Goal: Task Accomplishment & Management: Use online tool/utility

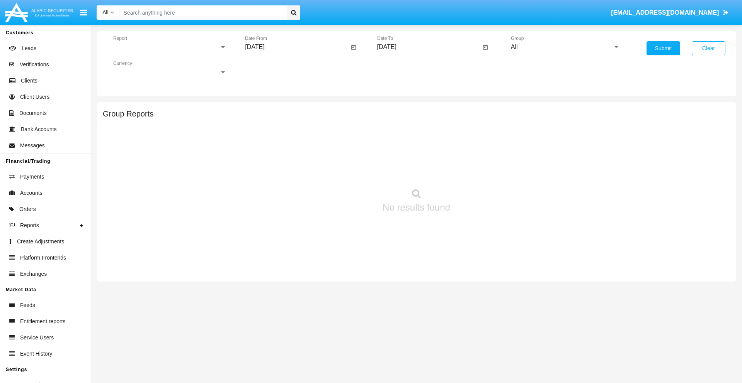
click at [170, 47] on span "Report" at bounding box center [166, 47] width 106 height 7
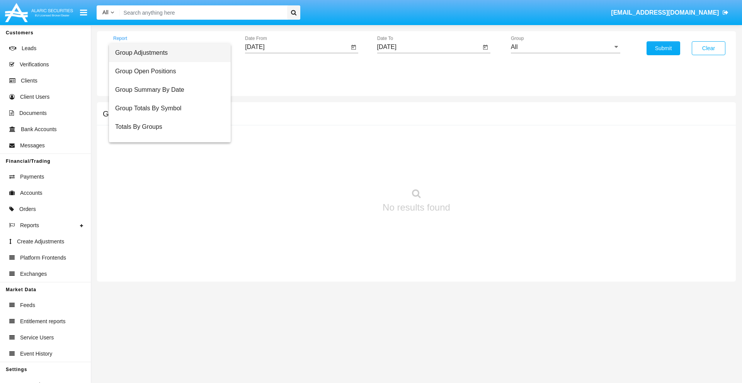
click at [166, 53] on span "Group Adjustments" at bounding box center [169, 53] width 109 height 19
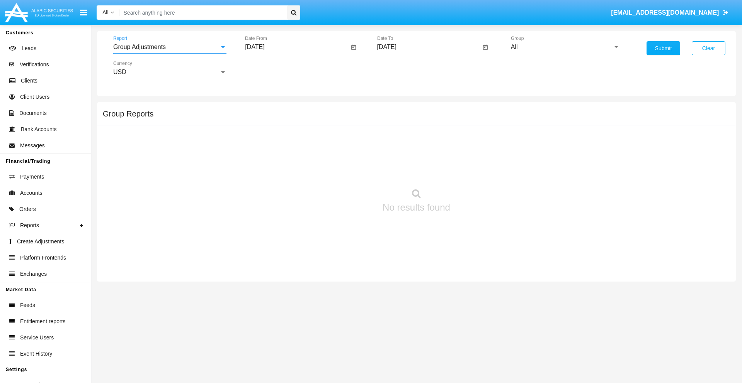
click at [297, 47] on input "[DATE]" at bounding box center [297, 47] width 104 height 7
click at [270, 70] on span "[DATE]" at bounding box center [263, 70] width 17 height 6
click at [344, 171] on div "2025" at bounding box center [345, 171] width 24 height 14
click at [317, 124] on div "[DATE]" at bounding box center [317, 124] width 24 height 14
click at [273, 134] on div "7" at bounding box center [273, 134] width 14 height 14
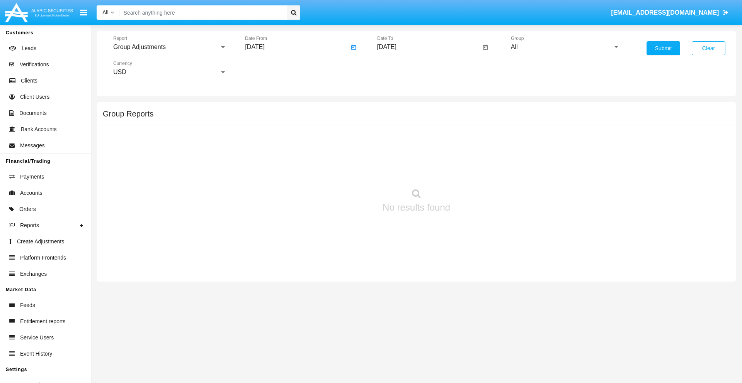
type input "07/07/25"
click at [428, 47] on input "[DATE]" at bounding box center [429, 47] width 104 height 7
click at [402, 70] on span "[DATE]" at bounding box center [395, 70] width 17 height 6
click at [476, 171] on div "2025" at bounding box center [476, 171] width 24 height 14
click at [422, 140] on div "OCT" at bounding box center [422, 140] width 24 height 14
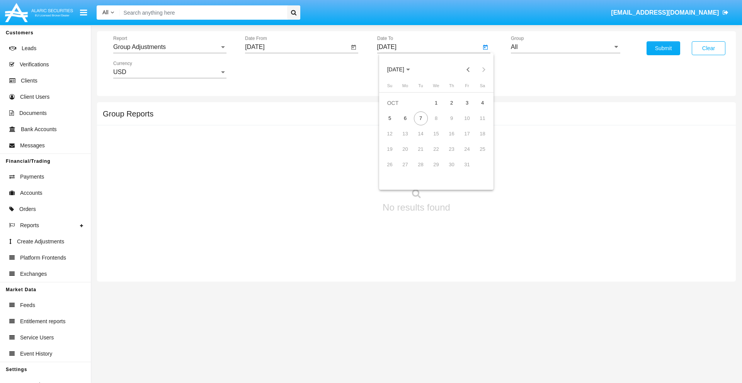
click at [420, 118] on div "7" at bounding box center [421, 119] width 14 height 14
type input "[DATE]"
click at [565, 47] on input "All" at bounding box center [565, 47] width 109 height 7
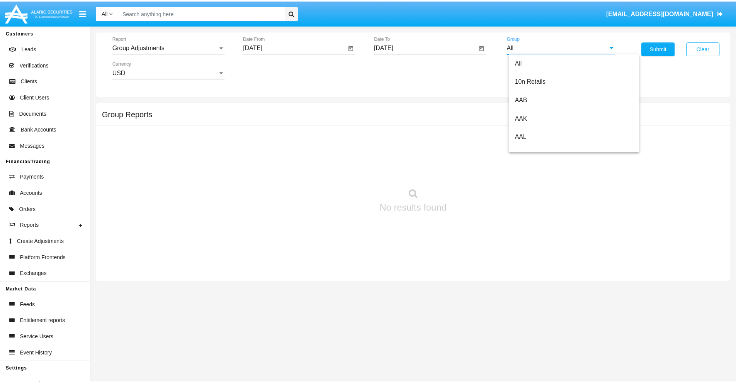
scroll to position [173, 0]
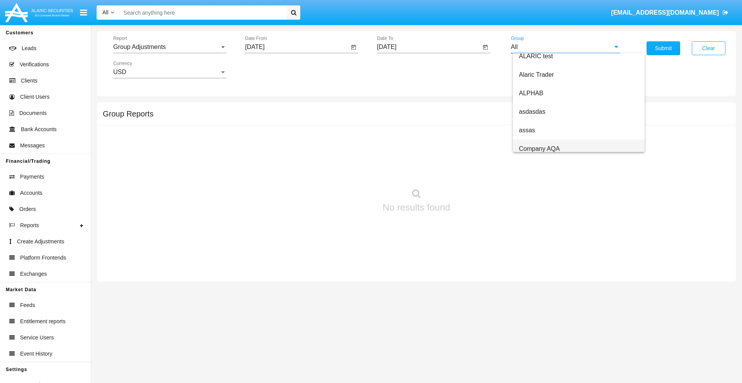
click at [539, 149] on span "Company AQA" at bounding box center [539, 149] width 41 height 7
type input "Company AQA"
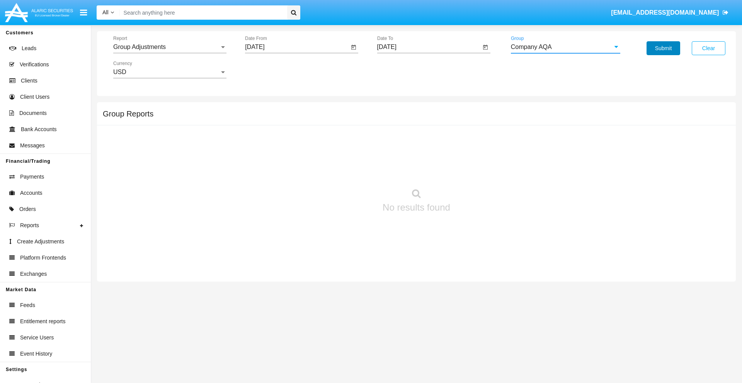
click at [663, 48] on button "Submit" at bounding box center [663, 48] width 34 height 14
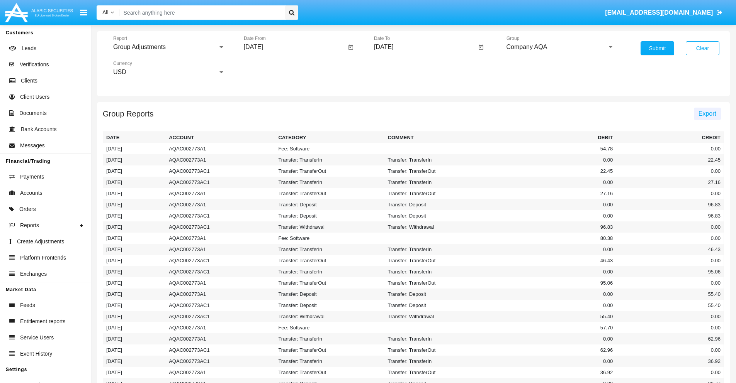
click at [707, 114] on span "Export" at bounding box center [707, 113] width 18 height 7
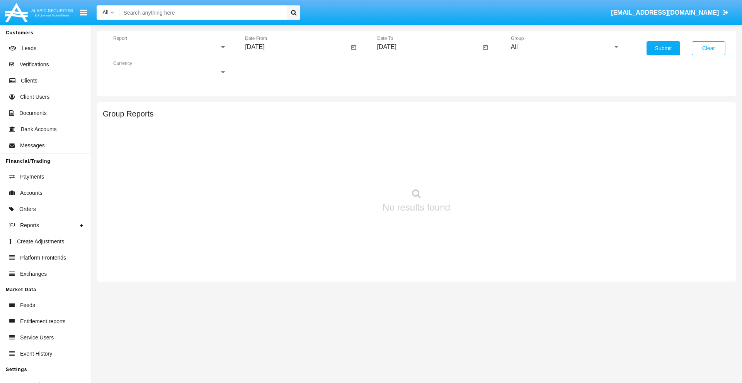
click at [170, 47] on span "Report" at bounding box center [166, 47] width 106 height 7
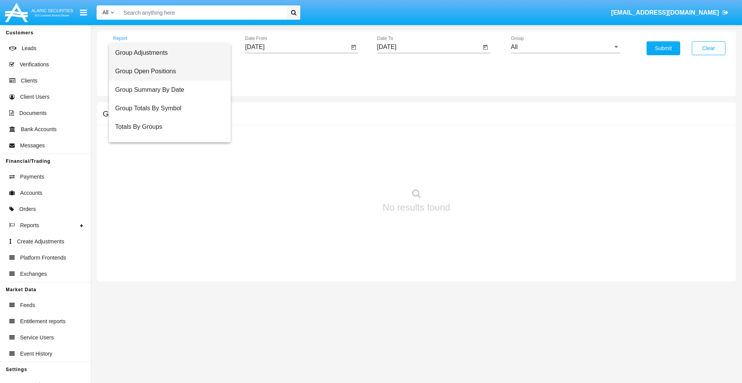
click at [166, 71] on span "Group Open Positions" at bounding box center [169, 71] width 109 height 19
click at [297, 47] on input "[DATE]" at bounding box center [297, 47] width 104 height 7
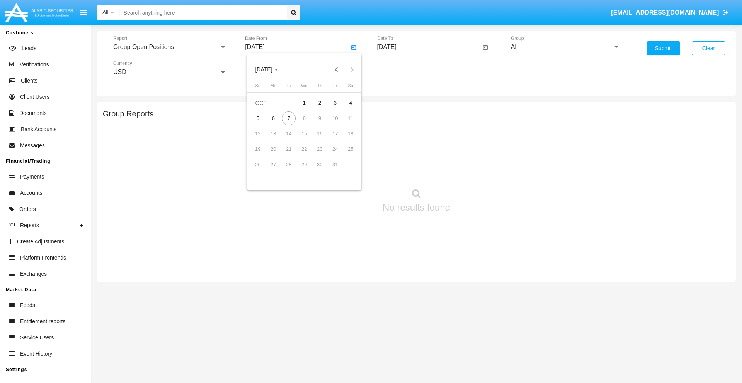
click at [270, 70] on span "[DATE]" at bounding box center [263, 70] width 17 height 6
click at [344, 171] on div "2025" at bounding box center [345, 171] width 24 height 14
click at [263, 140] on div "SEP" at bounding box center [263, 140] width 24 height 14
click at [258, 134] on div "7" at bounding box center [258, 134] width 14 height 14
type input "[DATE]"
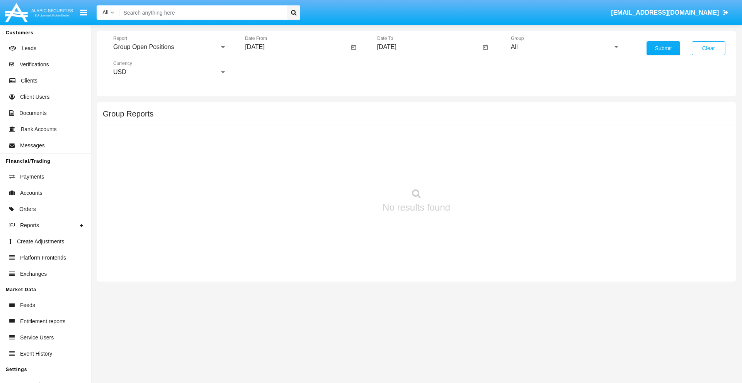
click at [428, 47] on input "[DATE]" at bounding box center [429, 47] width 104 height 7
click at [402, 70] on span "[DATE]" at bounding box center [395, 70] width 17 height 6
click at [476, 171] on div "2025" at bounding box center [476, 171] width 24 height 14
click at [422, 140] on div "OCT" at bounding box center [422, 140] width 24 height 14
click at [420, 118] on div "7" at bounding box center [421, 119] width 14 height 14
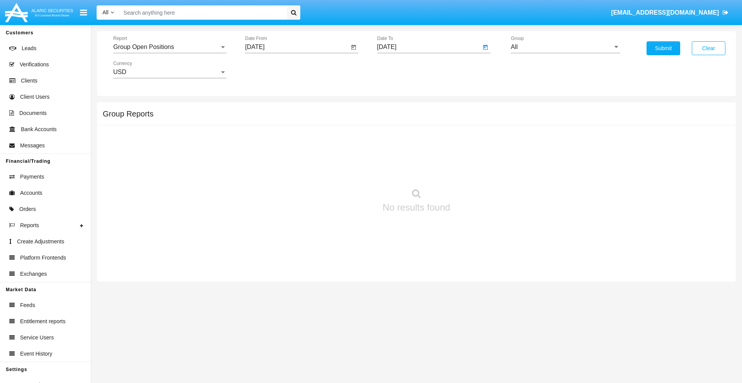
type input "[DATE]"
click at [565, 47] on input "All" at bounding box center [565, 47] width 109 height 7
type input "Hammer Web Lite"
click at [663, 48] on button "Submit" at bounding box center [663, 48] width 34 height 14
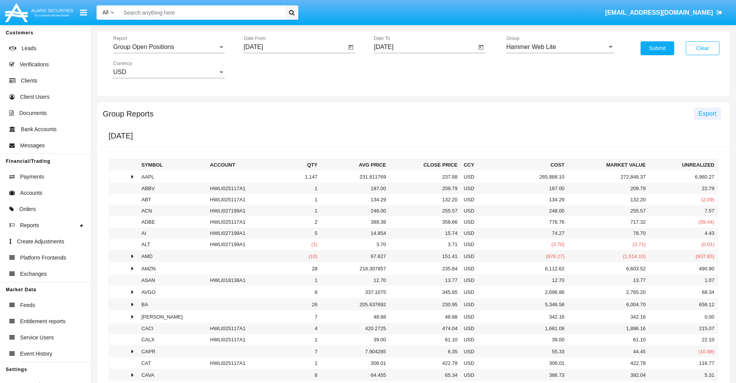
click at [707, 114] on span "Export" at bounding box center [707, 113] width 18 height 7
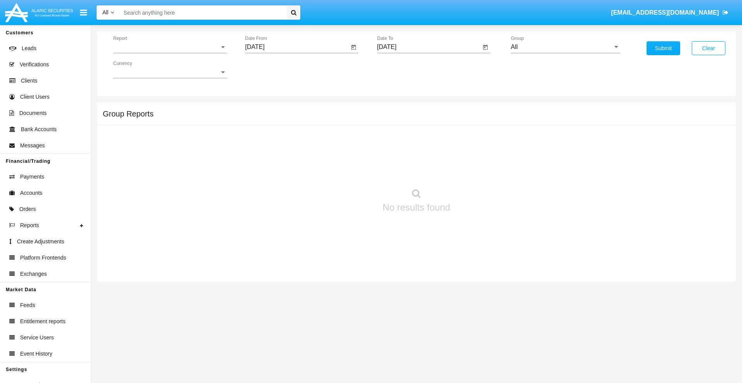
click at [170, 47] on span "Report" at bounding box center [166, 47] width 106 height 7
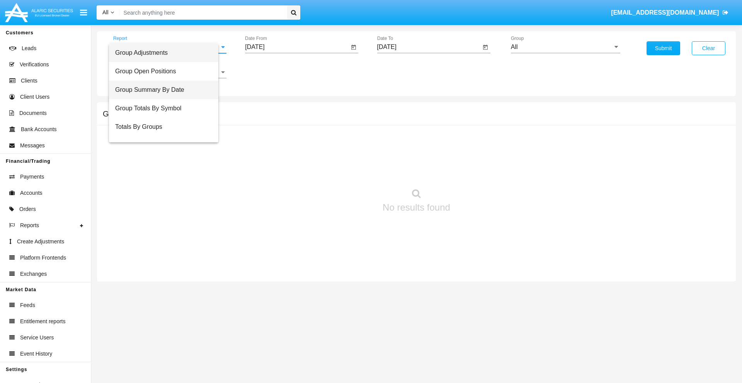
click at [166, 90] on span "Group Summary By Date" at bounding box center [163, 90] width 97 height 19
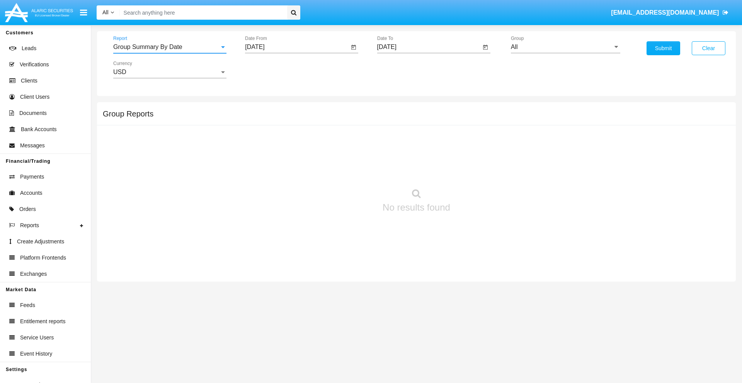
click at [297, 47] on input "[DATE]" at bounding box center [297, 47] width 104 height 7
click at [270, 70] on span "[DATE]" at bounding box center [263, 70] width 17 height 6
click at [344, 171] on div "2025" at bounding box center [345, 171] width 24 height 14
click at [263, 140] on div "SEP" at bounding box center [263, 140] width 24 height 14
click at [258, 134] on div "7" at bounding box center [258, 134] width 14 height 14
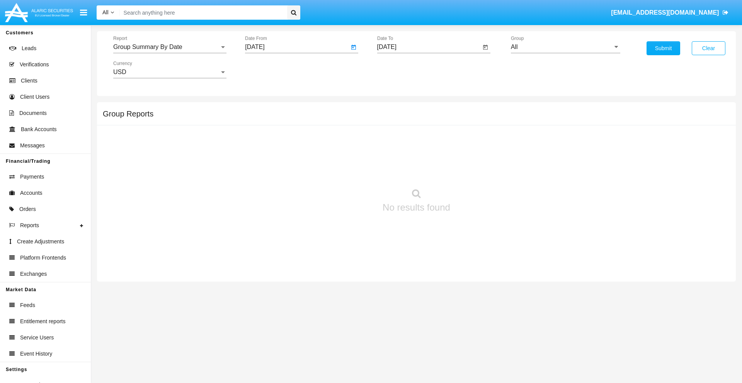
type input "09/07/25"
click at [428, 47] on input "[DATE]" at bounding box center [429, 47] width 104 height 7
click at [402, 70] on span "[DATE]" at bounding box center [395, 70] width 17 height 6
click at [476, 171] on div "2025" at bounding box center [476, 171] width 24 height 14
click at [422, 140] on div "OCT" at bounding box center [422, 140] width 24 height 14
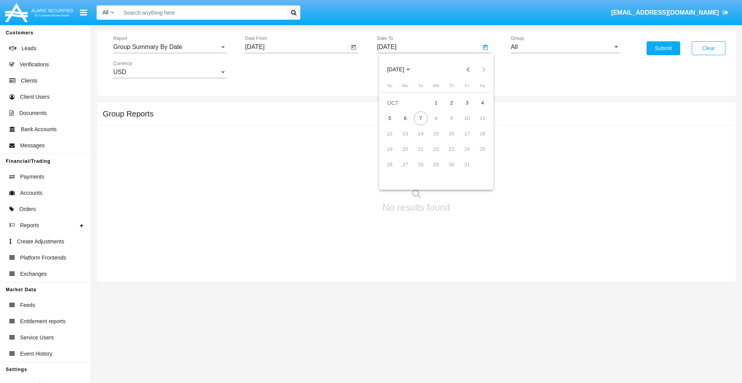
click at [420, 118] on div "7" at bounding box center [421, 119] width 14 height 14
type input "10/07/25"
click at [565, 47] on input "All" at bounding box center [565, 47] width 109 height 7
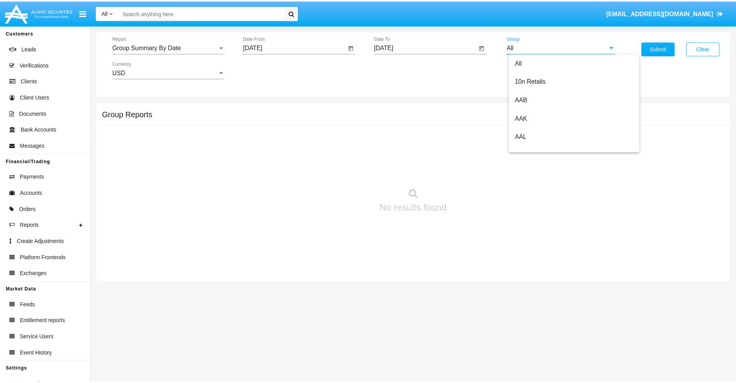
scroll to position [414, 0]
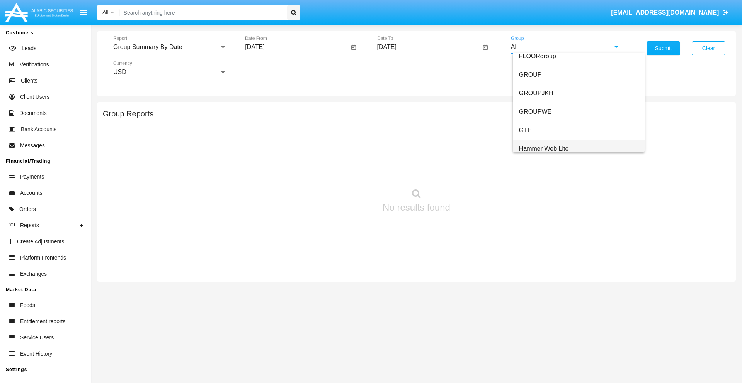
click at [543, 149] on span "Hammer Web Lite" at bounding box center [544, 149] width 50 height 7
type input "Hammer Web Lite"
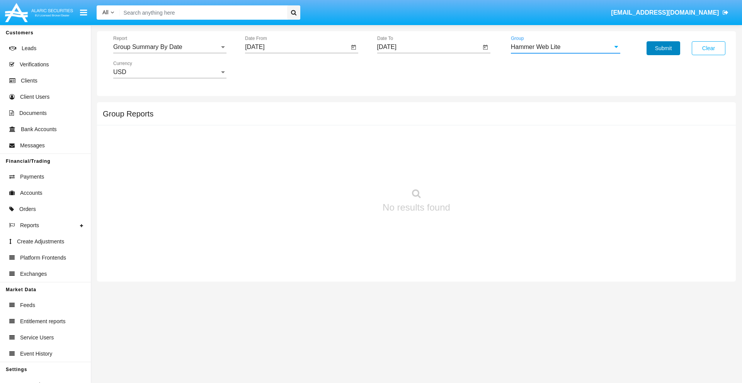
click at [663, 48] on button "Submit" at bounding box center [663, 48] width 34 height 14
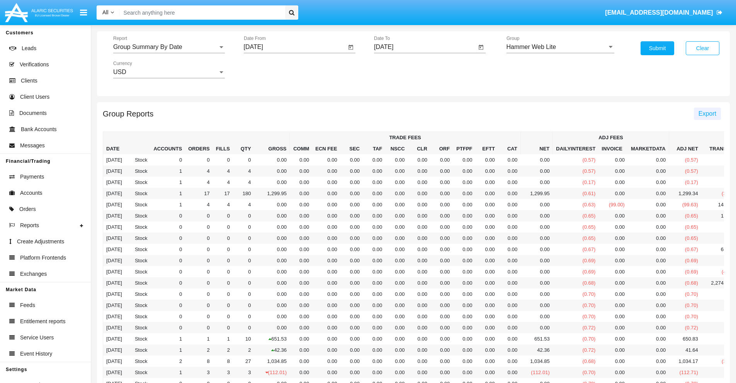
click at [707, 114] on span "Export" at bounding box center [707, 113] width 18 height 7
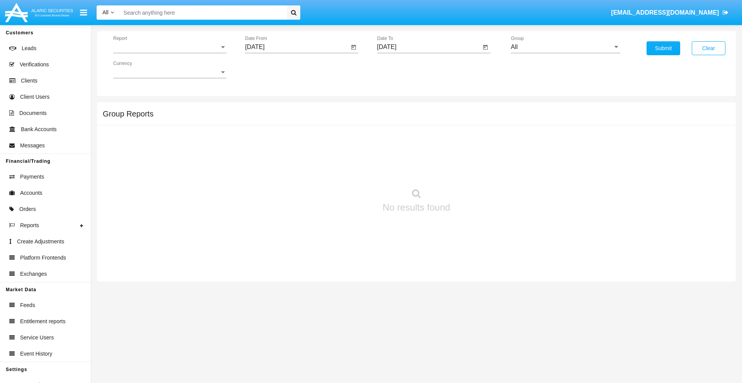
click at [170, 47] on span "Report" at bounding box center [166, 47] width 106 height 7
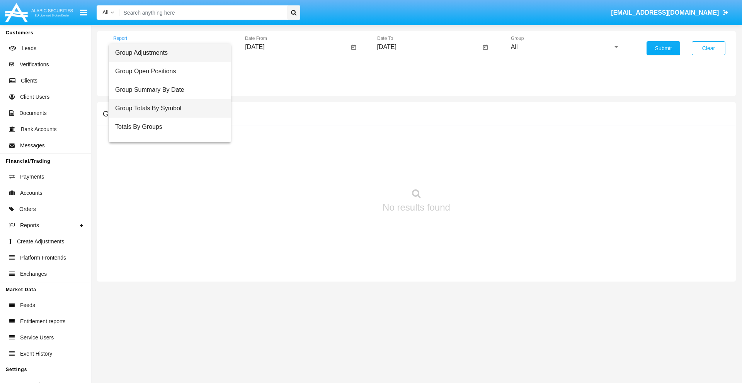
click at [166, 109] on span "Group Totals By Symbol" at bounding box center [169, 108] width 109 height 19
click at [297, 47] on input "[DATE]" at bounding box center [297, 47] width 104 height 7
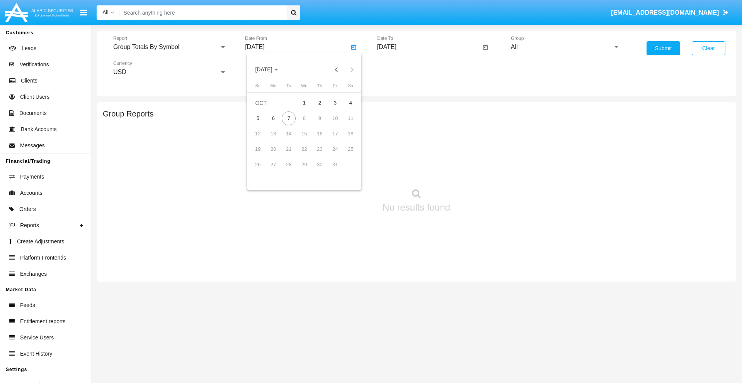
click at [270, 70] on span "[DATE]" at bounding box center [263, 70] width 17 height 6
click at [344, 171] on div "2025" at bounding box center [345, 171] width 24 height 14
click at [263, 140] on div "SEP" at bounding box center [263, 140] width 24 height 14
click at [258, 134] on div "7" at bounding box center [258, 134] width 14 height 14
type input "[DATE]"
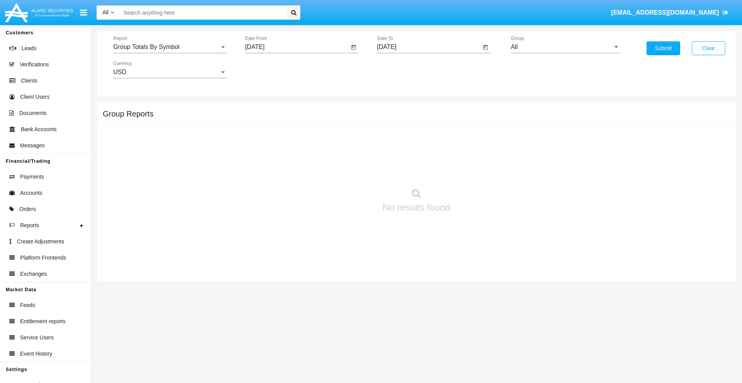
click at [428, 47] on input "[DATE]" at bounding box center [429, 47] width 104 height 7
click at [402, 70] on span "[DATE]" at bounding box center [395, 70] width 17 height 6
click at [476, 171] on div "2025" at bounding box center [476, 171] width 24 height 14
click at [422, 140] on div "OCT" at bounding box center [422, 140] width 24 height 14
click at [420, 118] on div "7" at bounding box center [421, 119] width 14 height 14
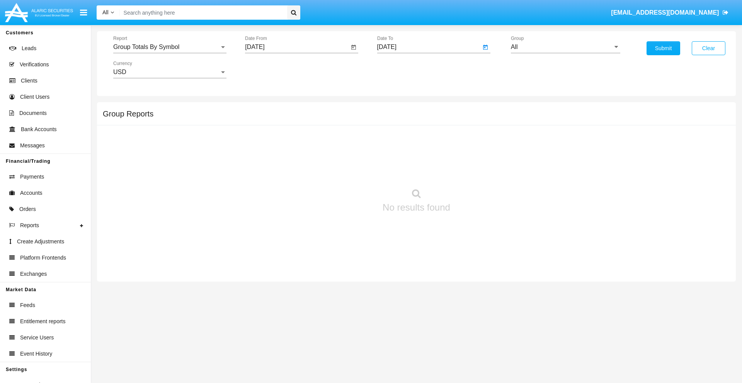
type input "[DATE]"
click at [565, 47] on input "All" at bounding box center [565, 47] width 109 height 7
type input "Hammer Web Lite"
click at [663, 48] on button "Submit" at bounding box center [663, 48] width 34 height 14
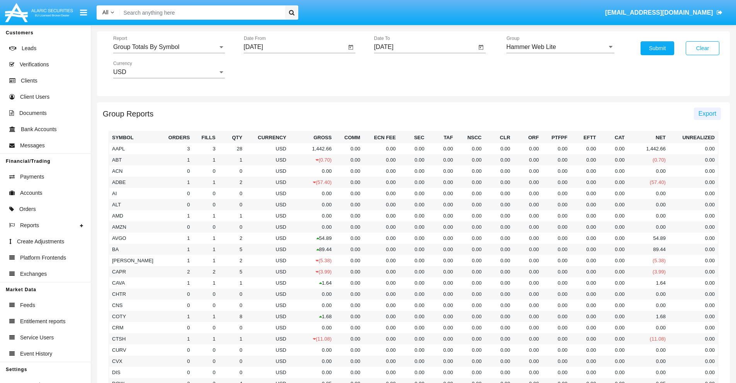
click at [707, 114] on span "Export" at bounding box center [707, 113] width 18 height 7
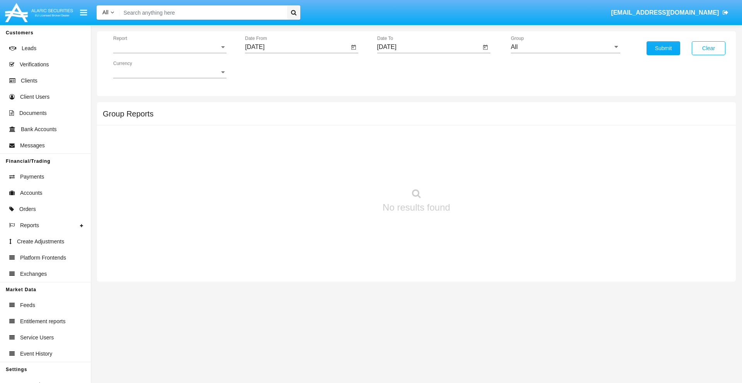
click at [170, 47] on span "Report" at bounding box center [166, 47] width 106 height 7
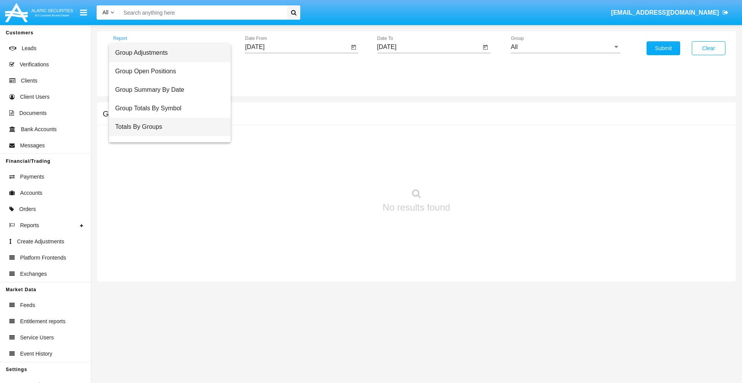
click at [166, 127] on span "Totals By Groups" at bounding box center [169, 127] width 109 height 19
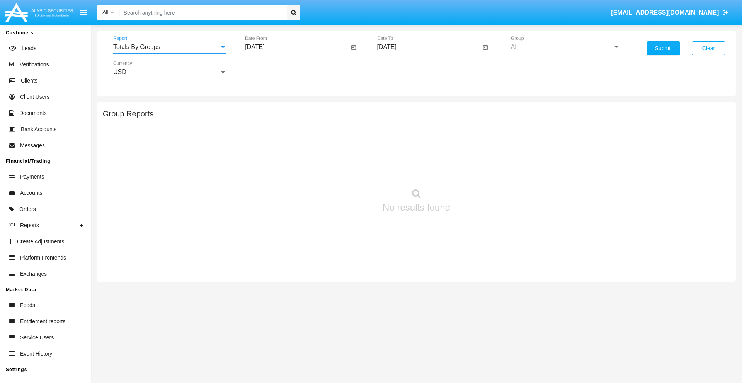
click at [297, 47] on input "[DATE]" at bounding box center [297, 47] width 104 height 7
click at [270, 70] on span "[DATE]" at bounding box center [263, 70] width 17 height 6
click at [344, 171] on div "2025" at bounding box center [345, 171] width 24 height 14
click at [263, 140] on div "SEP" at bounding box center [263, 140] width 24 height 14
click at [273, 165] on div "22" at bounding box center [273, 165] width 14 height 14
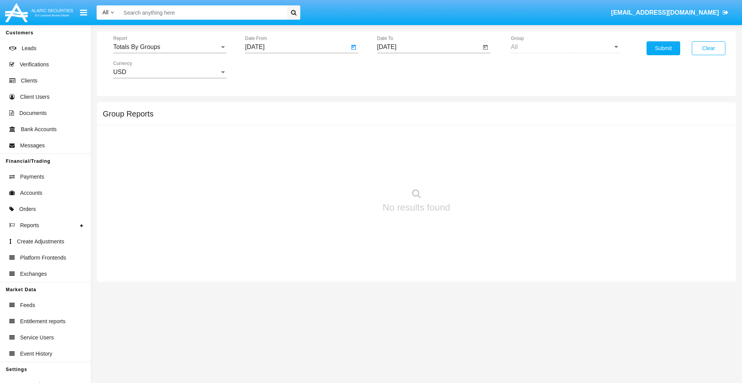
type input "09/22/25"
click at [428, 47] on input "[DATE]" at bounding box center [429, 47] width 104 height 7
click at [402, 70] on span "[DATE]" at bounding box center [395, 70] width 17 height 6
click at [476, 171] on div "2025" at bounding box center [476, 171] width 24 height 14
click at [422, 140] on div "OCT" at bounding box center [422, 140] width 24 height 14
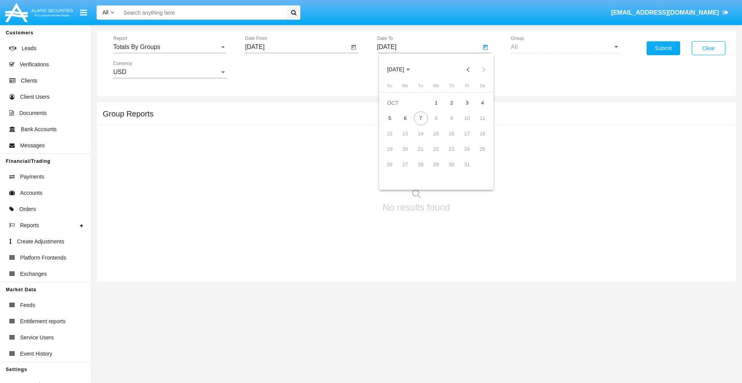
click at [420, 118] on div "7" at bounding box center [421, 119] width 14 height 14
type input "[DATE]"
click at [663, 48] on button "Submit" at bounding box center [663, 48] width 34 height 14
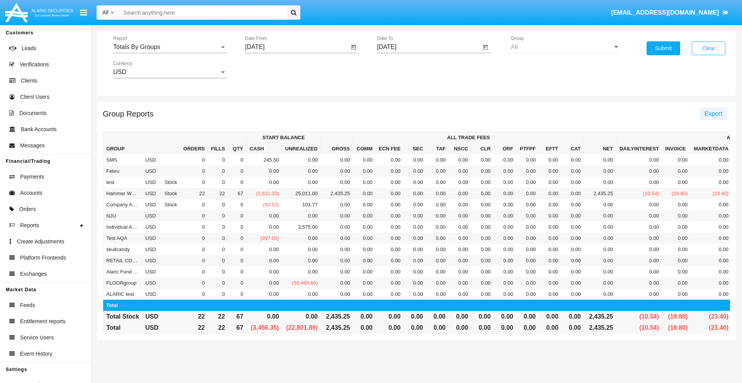
click at [713, 114] on span "Export" at bounding box center [713, 113] width 18 height 7
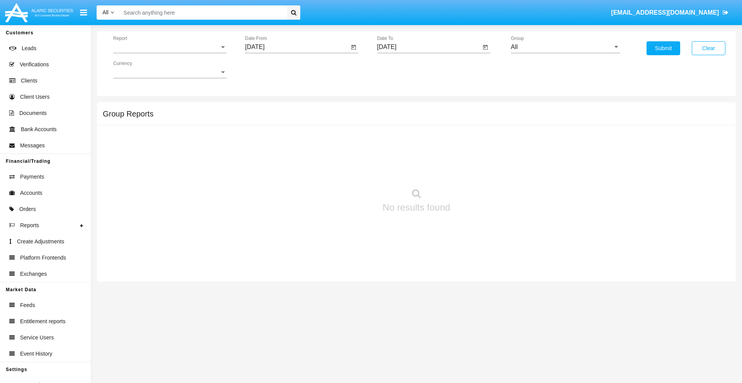
click at [170, 47] on span "Report" at bounding box center [166, 47] width 106 height 7
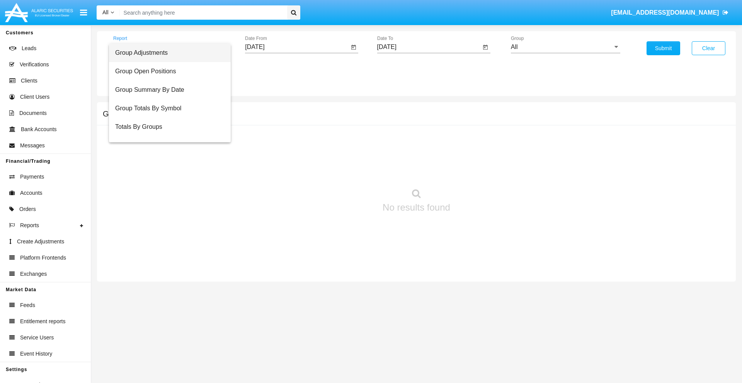
scroll to position [12, 0]
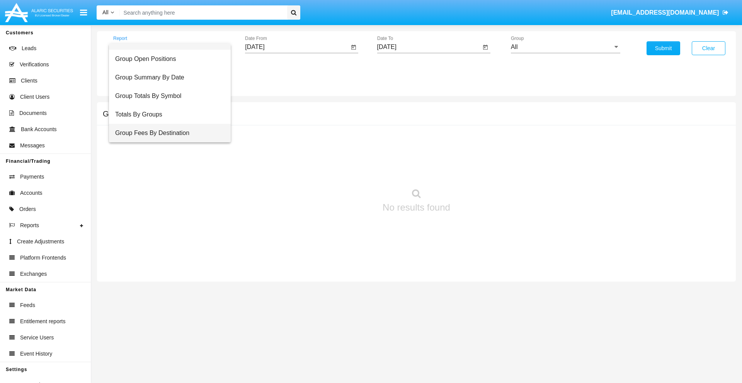
click at [166, 133] on span "Group Fees By Destination" at bounding box center [169, 133] width 109 height 19
click at [297, 47] on input "[DATE]" at bounding box center [297, 47] width 104 height 7
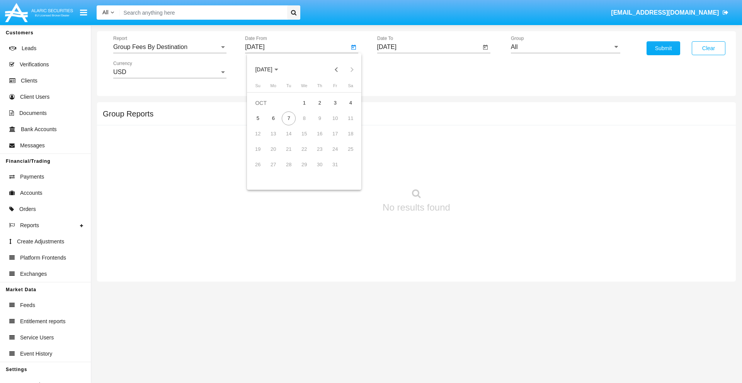
click at [270, 70] on span "[DATE]" at bounding box center [263, 70] width 17 height 6
click at [344, 171] on div "2025" at bounding box center [345, 171] width 24 height 14
click at [344, 124] on div "AUG" at bounding box center [345, 124] width 24 height 14
click at [319, 118] on div "7" at bounding box center [319, 119] width 14 height 14
type input "[DATE]"
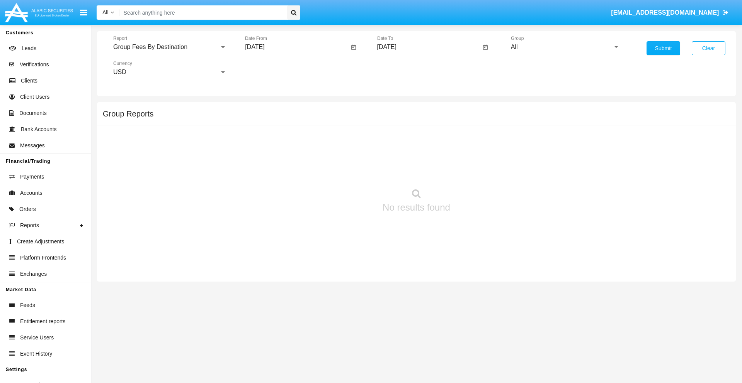
click at [428, 47] on input "[DATE]" at bounding box center [429, 47] width 104 height 7
click at [402, 70] on span "[DATE]" at bounding box center [395, 70] width 17 height 6
click at [476, 171] on div "2025" at bounding box center [476, 171] width 24 height 14
click at [422, 140] on div "OCT" at bounding box center [422, 140] width 24 height 14
click at [420, 118] on div "7" at bounding box center [421, 119] width 14 height 14
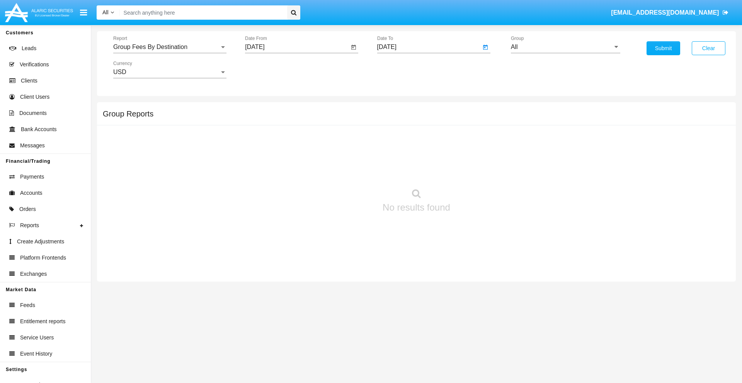
type input "[DATE]"
click at [565, 47] on input "All" at bounding box center [565, 47] width 109 height 7
type input "Hammer Web Lite"
click at [663, 48] on button "Submit" at bounding box center [663, 48] width 34 height 14
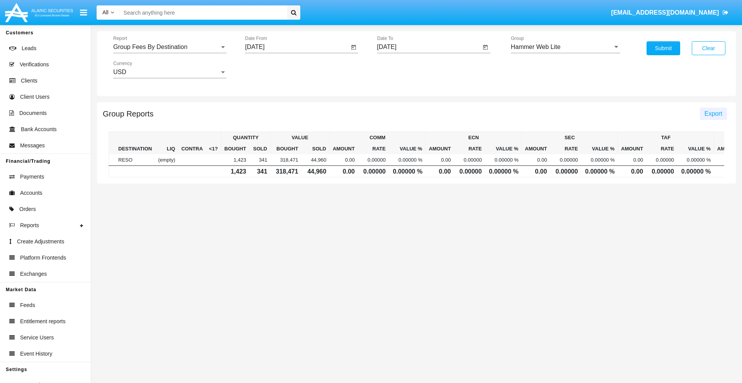
click at [713, 114] on span "Export" at bounding box center [713, 113] width 18 height 7
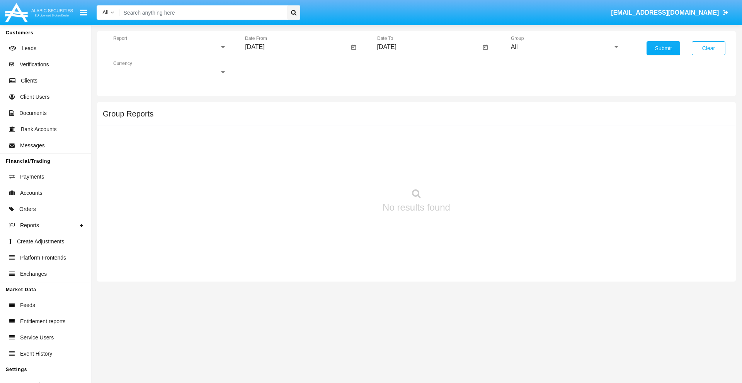
click at [170, 47] on span "Report" at bounding box center [166, 47] width 106 height 7
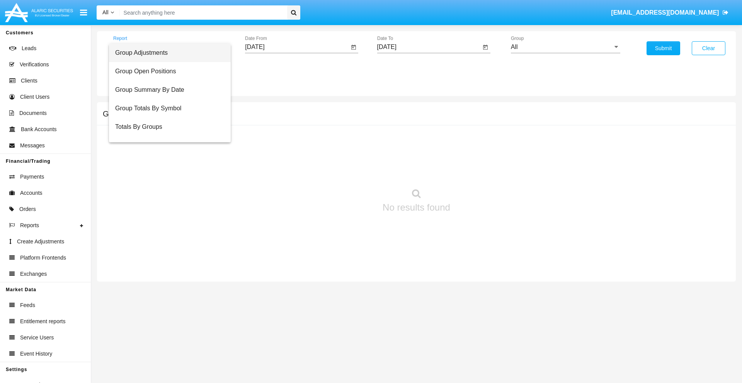
click at [166, 155] on span "Totals By Accounts" at bounding box center [169, 164] width 109 height 19
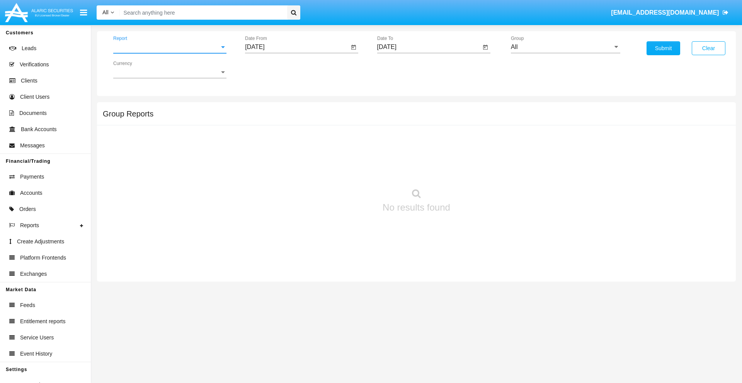
scroll to position [31, 0]
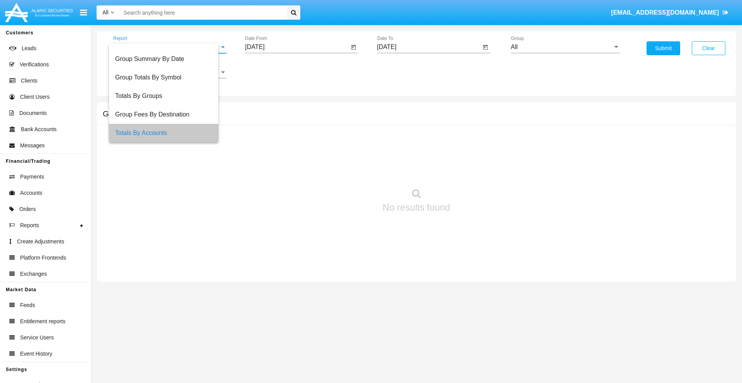
click at [297, 47] on input "[DATE]" at bounding box center [297, 47] width 104 height 7
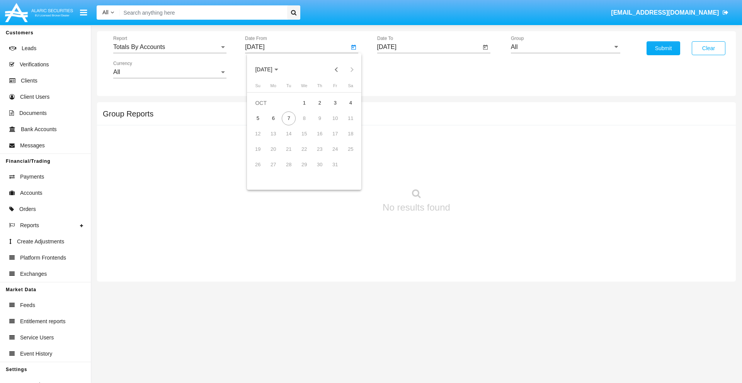
click at [270, 70] on span "[DATE]" at bounding box center [263, 70] width 17 height 6
click at [344, 171] on div "2025" at bounding box center [345, 171] width 24 height 14
click at [263, 140] on div "SEP" at bounding box center [263, 140] width 24 height 14
click at [273, 165] on div "22" at bounding box center [273, 165] width 14 height 14
type input "09/22/25"
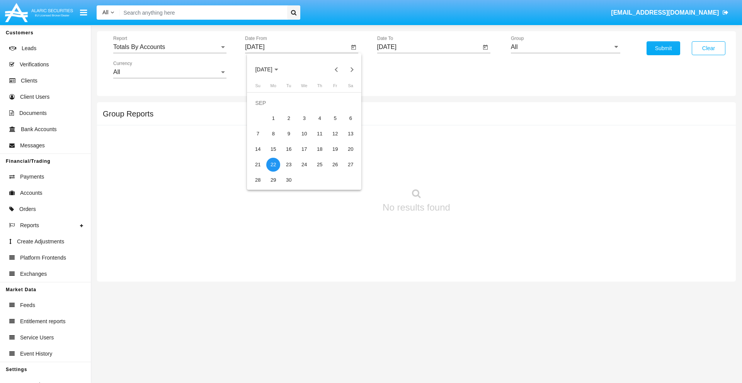
click at [428, 47] on input "[DATE]" at bounding box center [429, 47] width 104 height 7
click at [402, 70] on span "[DATE]" at bounding box center [395, 70] width 17 height 6
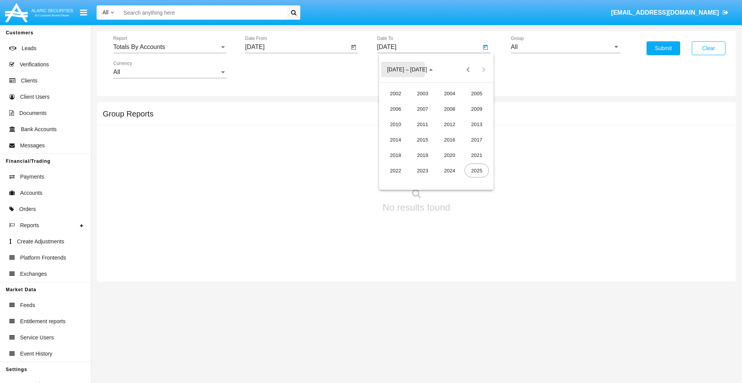
click at [476, 171] on div "2025" at bounding box center [476, 171] width 24 height 14
click at [422, 140] on div "OCT" at bounding box center [422, 140] width 24 height 14
click at [420, 118] on div "7" at bounding box center [421, 119] width 14 height 14
type input "[DATE]"
click at [565, 47] on input "All" at bounding box center [565, 47] width 109 height 7
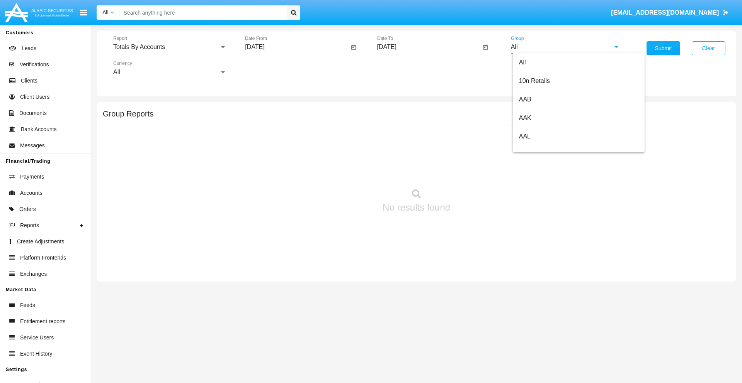
type input "Hammer Web Lite"
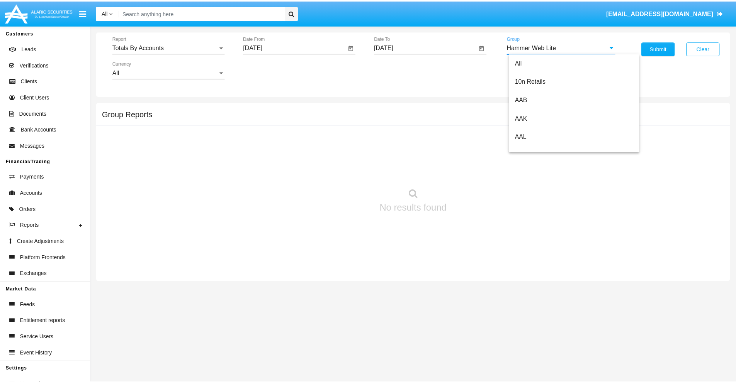
scroll to position [0, 0]
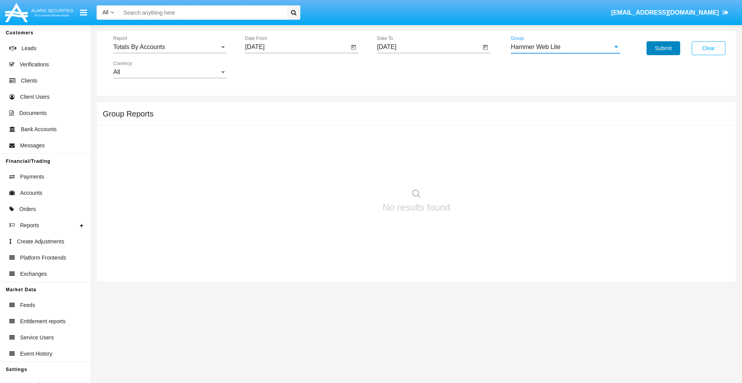
click at [663, 48] on button "Submit" at bounding box center [663, 48] width 34 height 14
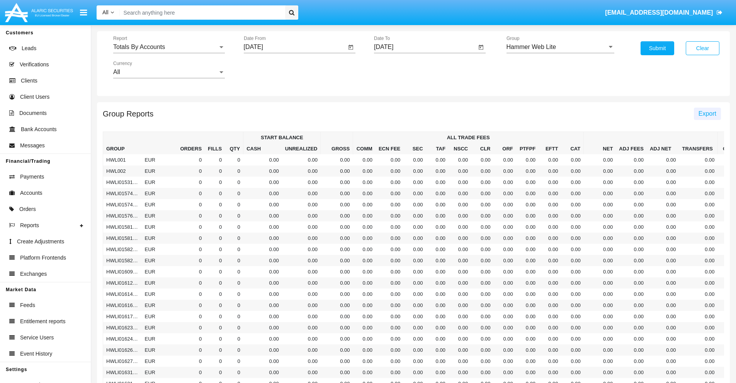
click at [707, 114] on span "Export" at bounding box center [707, 113] width 18 height 7
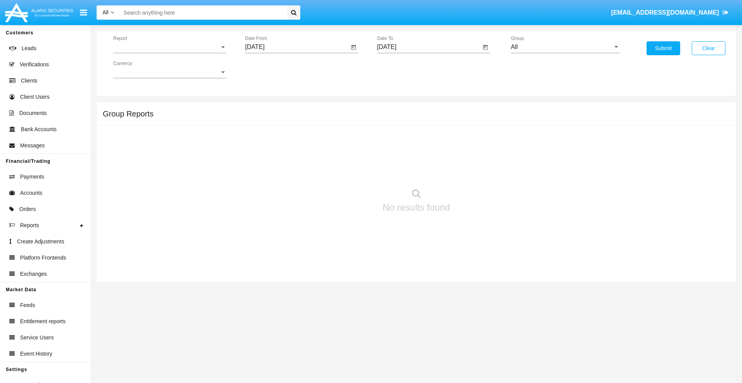
click at [170, 47] on span "Report" at bounding box center [166, 47] width 106 height 7
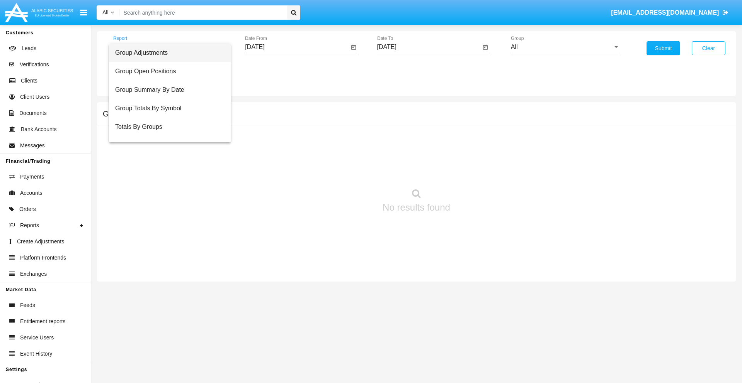
click at [166, 53] on span "Group Adjustments" at bounding box center [169, 53] width 109 height 19
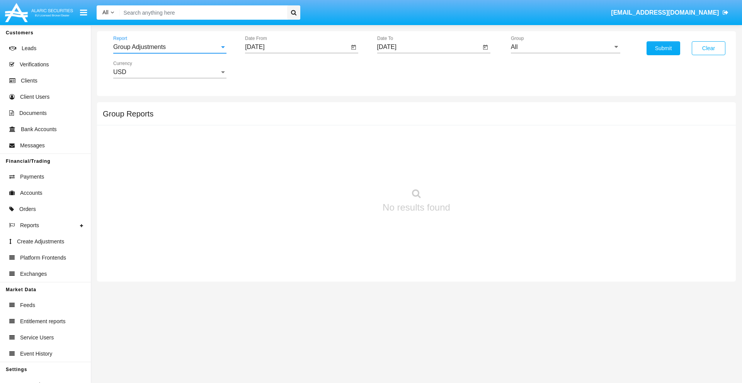
click at [297, 47] on input "[DATE]" at bounding box center [297, 47] width 104 height 7
click at [270, 70] on span "[DATE]" at bounding box center [263, 70] width 17 height 6
click at [290, 155] on div "2019" at bounding box center [290, 155] width 24 height 14
click at [263, 109] on div "JAN" at bounding box center [263, 109] width 24 height 14
click at [288, 118] on div "1" at bounding box center [289, 119] width 14 height 14
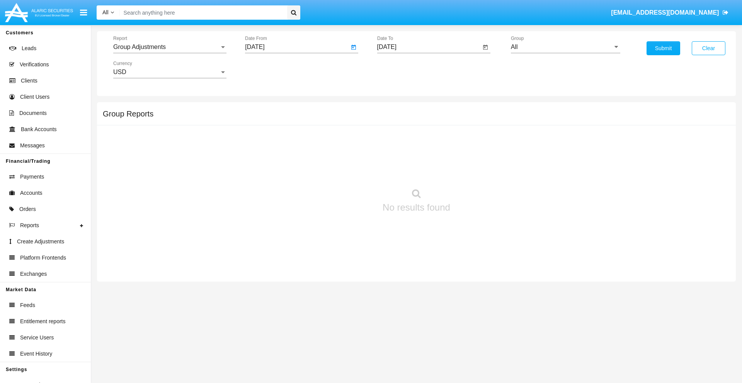
type input "[DATE]"
click at [428, 47] on input "[DATE]" at bounding box center [429, 47] width 104 height 7
click at [402, 70] on span "[DATE]" at bounding box center [395, 70] width 17 height 6
click at [422, 155] on div "2019" at bounding box center [422, 155] width 24 height 14
click at [395, 109] on div "JAN" at bounding box center [395, 109] width 24 height 14
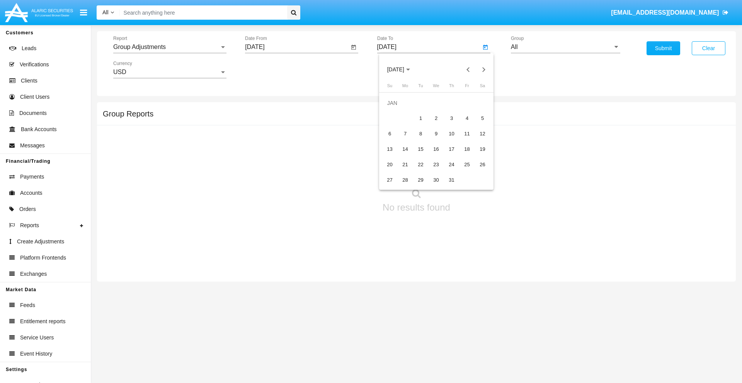
click at [420, 118] on div "1" at bounding box center [421, 119] width 14 height 14
type input "[DATE]"
click at [565, 47] on input "All" at bounding box center [565, 47] width 109 height 7
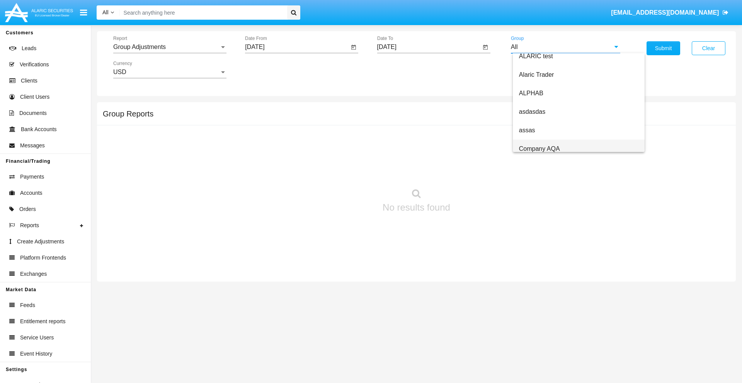
click at [539, 149] on span "Company AQA" at bounding box center [539, 149] width 41 height 7
type input "Company AQA"
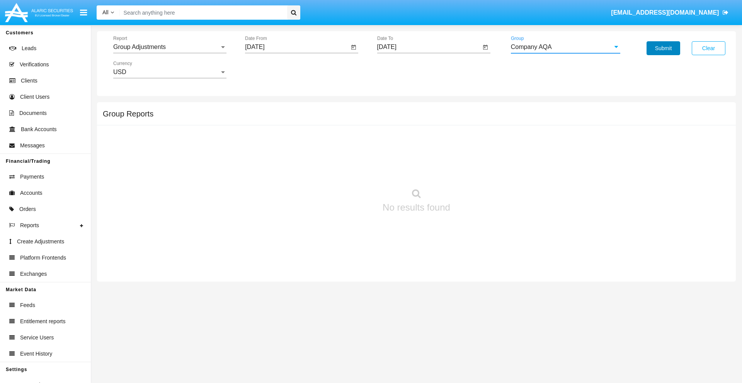
click at [663, 48] on button "Submit" at bounding box center [663, 48] width 34 height 14
click at [170, 47] on span "Report" at bounding box center [166, 47] width 106 height 7
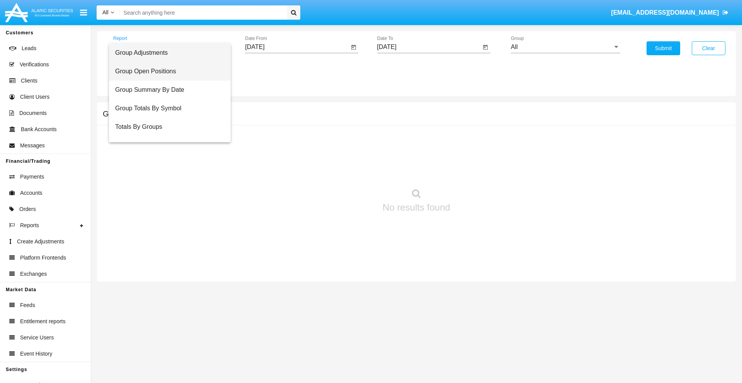
click at [166, 71] on span "Group Open Positions" at bounding box center [169, 71] width 109 height 19
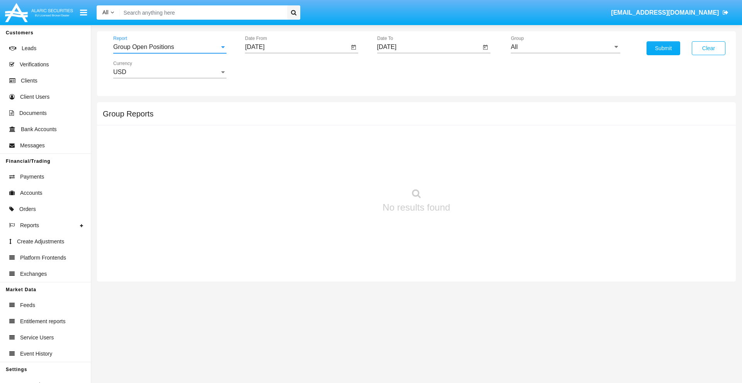
click at [297, 47] on input "[DATE]" at bounding box center [297, 47] width 104 height 7
click at [270, 70] on span "[DATE]" at bounding box center [263, 70] width 17 height 6
click at [290, 155] on div "2019" at bounding box center [290, 155] width 24 height 14
click at [263, 109] on div "JAN" at bounding box center [263, 109] width 24 height 14
click at [288, 118] on div "1" at bounding box center [289, 119] width 14 height 14
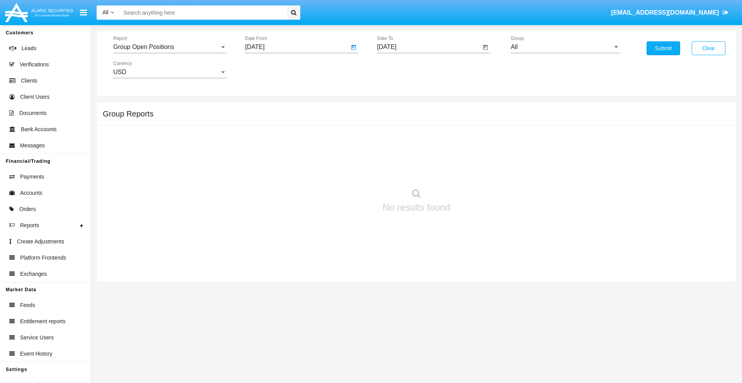
type input "[DATE]"
click at [428, 47] on input "[DATE]" at bounding box center [429, 47] width 104 height 7
click at [402, 70] on span "[DATE]" at bounding box center [395, 70] width 17 height 6
click at [422, 155] on div "2019" at bounding box center [422, 155] width 24 height 14
click at [395, 109] on div "JAN" at bounding box center [395, 109] width 24 height 14
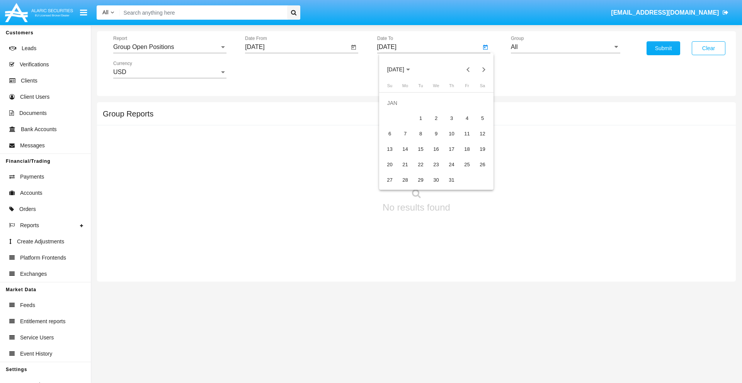
click at [420, 118] on div "1" at bounding box center [421, 119] width 14 height 14
type input "[DATE]"
click at [565, 47] on input "All" at bounding box center [565, 47] width 109 height 7
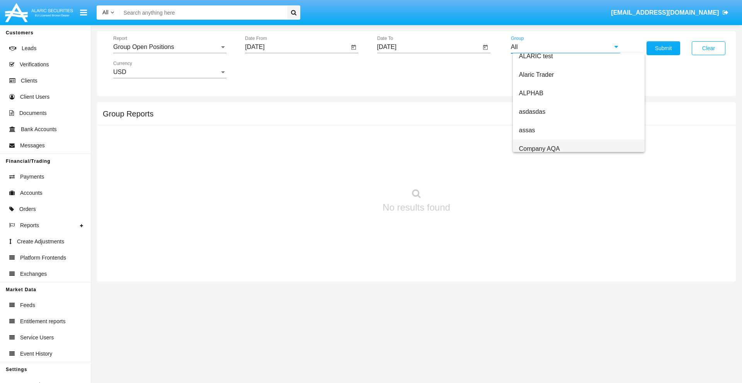
click at [539, 149] on span "Company AQA" at bounding box center [539, 149] width 41 height 7
type input "Company AQA"
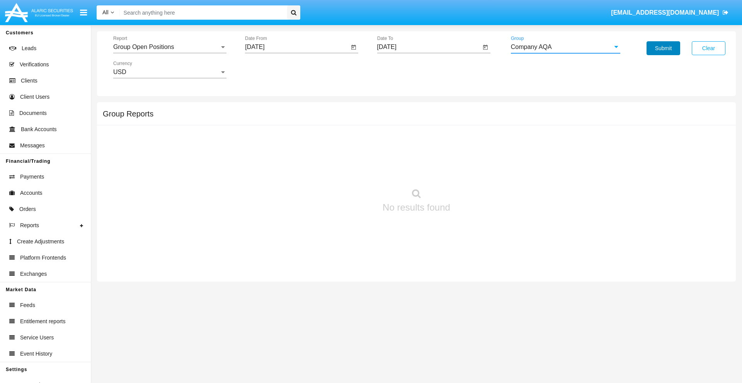
click at [663, 48] on button "Submit" at bounding box center [663, 48] width 34 height 14
click at [170, 47] on span "Report" at bounding box center [166, 47] width 106 height 7
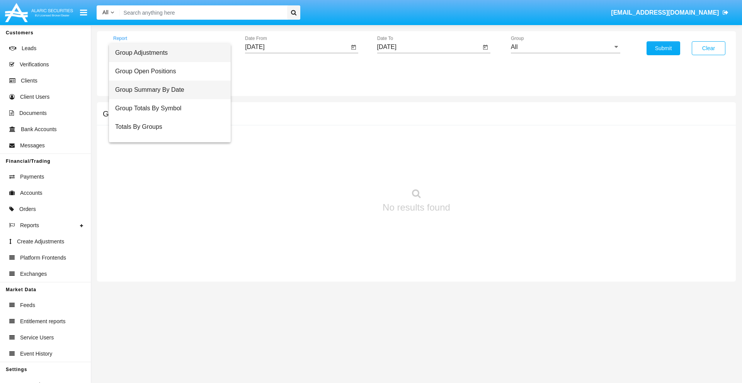
click at [166, 90] on span "Group Summary By Date" at bounding box center [169, 90] width 109 height 19
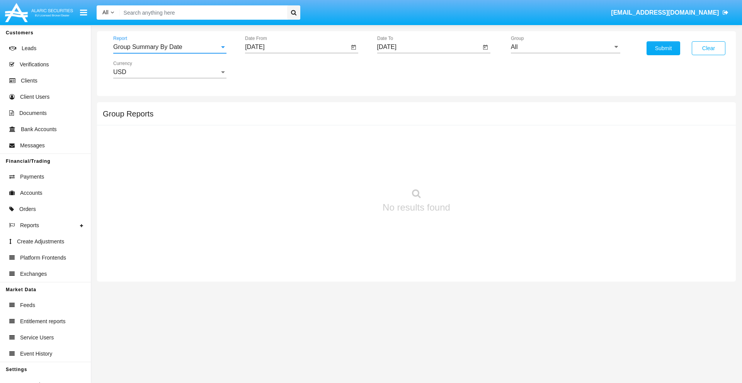
click at [297, 47] on input "[DATE]" at bounding box center [297, 47] width 104 height 7
click at [270, 70] on span "[DATE]" at bounding box center [263, 70] width 17 height 6
click at [290, 155] on div "2019" at bounding box center [290, 155] width 24 height 14
click at [263, 109] on div "JAN" at bounding box center [263, 109] width 24 height 14
click at [288, 118] on div "1" at bounding box center [289, 119] width 14 height 14
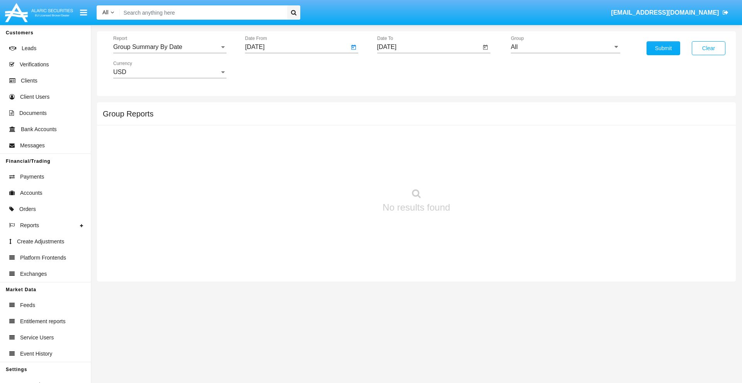
type input "[DATE]"
click at [428, 47] on input "[DATE]" at bounding box center [429, 47] width 104 height 7
click at [402, 70] on span "[DATE]" at bounding box center [395, 70] width 17 height 6
click at [422, 155] on div "2019" at bounding box center [422, 155] width 24 height 14
click at [395, 109] on div "JAN" at bounding box center [395, 109] width 24 height 14
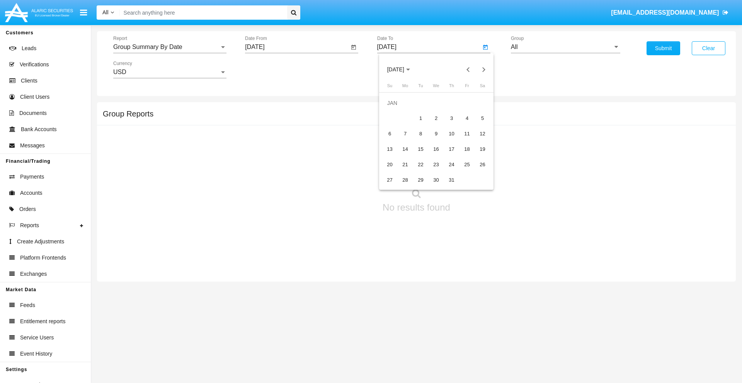
click at [420, 118] on div "1" at bounding box center [421, 119] width 14 height 14
type input "[DATE]"
click at [565, 47] on input "All" at bounding box center [565, 47] width 109 height 7
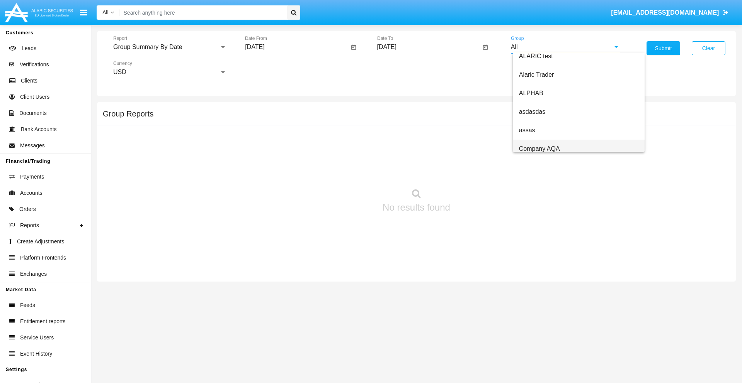
click at [539, 149] on span "Company AQA" at bounding box center [539, 149] width 41 height 7
type input "Company AQA"
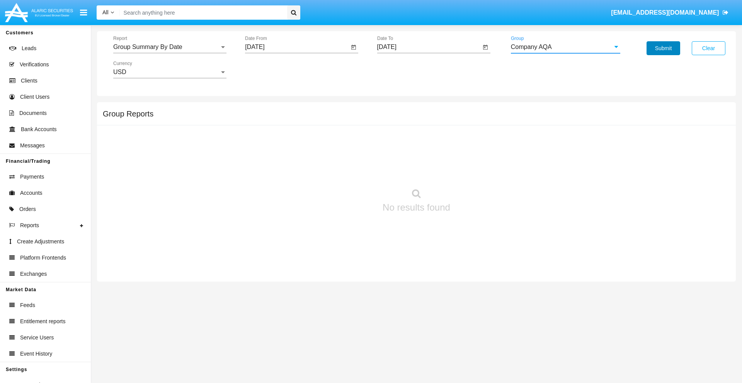
click at [663, 48] on button "Submit" at bounding box center [663, 48] width 34 height 14
click at [170, 47] on span "Report" at bounding box center [166, 47] width 106 height 7
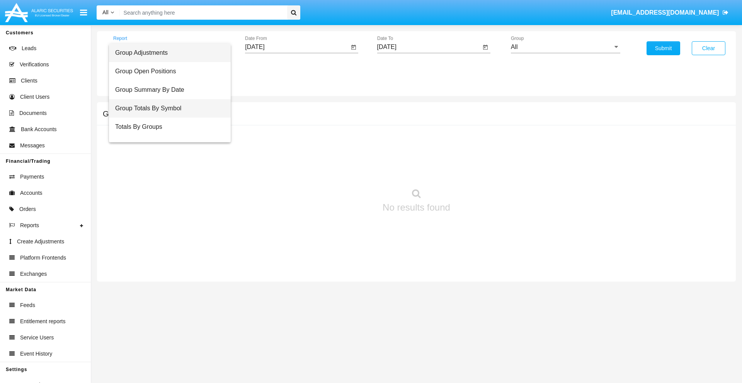
click at [166, 109] on span "Group Totals By Symbol" at bounding box center [169, 108] width 109 height 19
click at [297, 47] on input "[DATE]" at bounding box center [297, 47] width 104 height 7
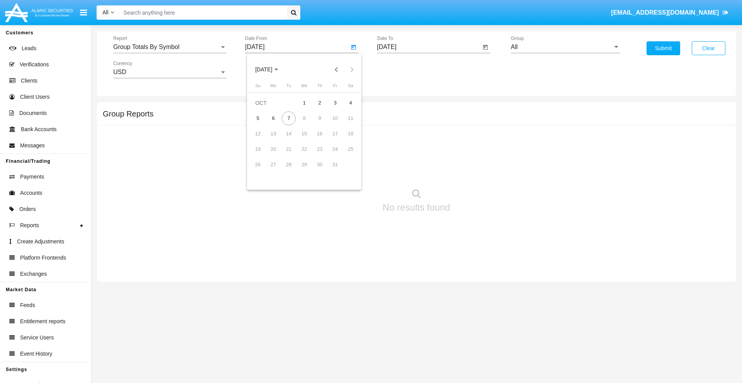
click at [270, 70] on span "[DATE]" at bounding box center [263, 70] width 17 height 6
click at [290, 155] on div "2019" at bounding box center [290, 155] width 24 height 14
click at [263, 109] on div "JAN" at bounding box center [263, 109] width 24 height 14
click at [288, 118] on div "1" at bounding box center [289, 119] width 14 height 14
type input "[DATE]"
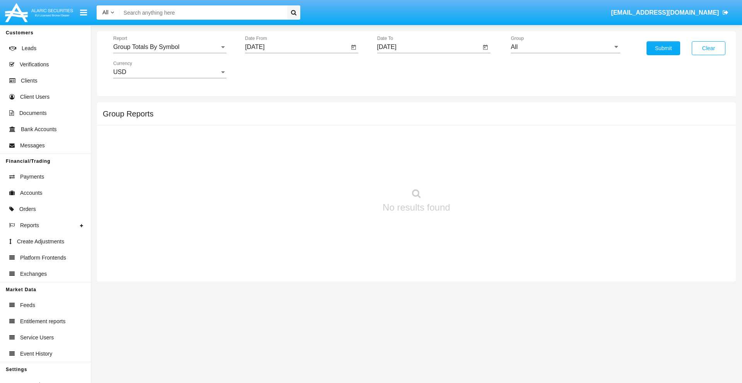
click at [428, 47] on input "[DATE]" at bounding box center [429, 47] width 104 height 7
click at [402, 70] on span "[DATE]" at bounding box center [395, 70] width 17 height 6
click at [422, 155] on div "2019" at bounding box center [422, 155] width 24 height 14
click at [395, 109] on div "JAN" at bounding box center [395, 109] width 24 height 14
click at [420, 118] on div "1" at bounding box center [421, 119] width 14 height 14
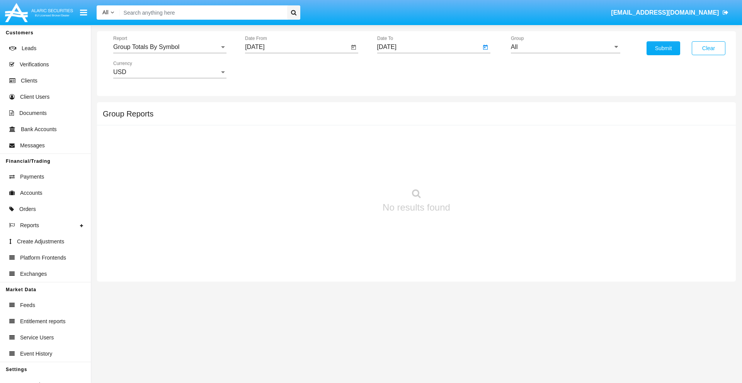
type input "01/01/19"
click at [565, 47] on input "All" at bounding box center [565, 47] width 109 height 7
click at [539, 319] on span "Company AQA" at bounding box center [539, 322] width 41 height 7
type input "Company AQA"
click at [663, 48] on button "Submit" at bounding box center [663, 48] width 34 height 14
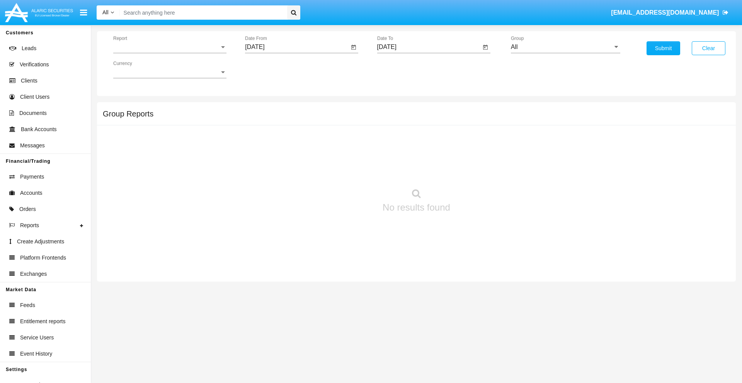
click at [170, 47] on span "Report" at bounding box center [166, 47] width 106 height 7
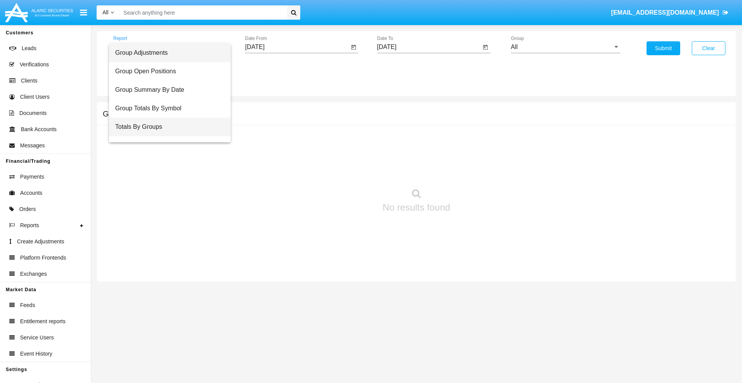
click at [166, 127] on span "Totals By Groups" at bounding box center [169, 127] width 109 height 19
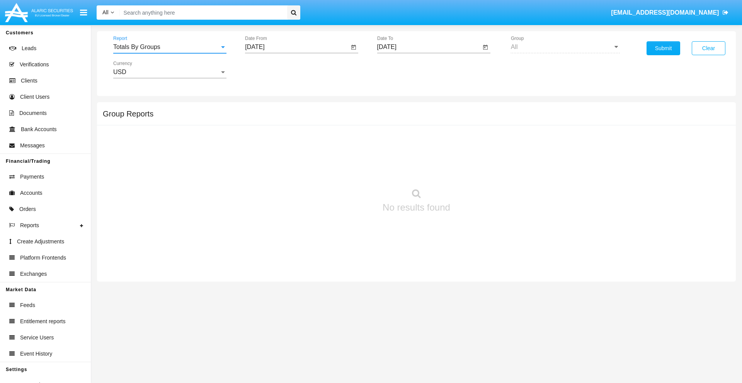
click at [297, 47] on input "[DATE]" at bounding box center [297, 47] width 104 height 7
click at [270, 70] on span "[DATE]" at bounding box center [263, 70] width 17 height 6
click at [290, 155] on div "2019" at bounding box center [290, 155] width 24 height 14
click at [263, 109] on div "JAN" at bounding box center [263, 109] width 24 height 14
click at [288, 118] on div "1" at bounding box center [289, 119] width 14 height 14
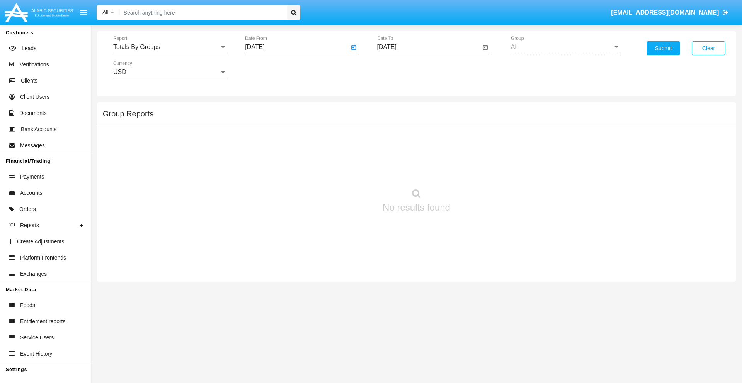
type input "[DATE]"
click at [428, 47] on input "[DATE]" at bounding box center [429, 47] width 104 height 7
click at [402, 70] on span "[DATE]" at bounding box center [395, 70] width 17 height 6
click at [422, 155] on div "2019" at bounding box center [422, 155] width 24 height 14
click at [395, 109] on div "JAN" at bounding box center [395, 109] width 24 height 14
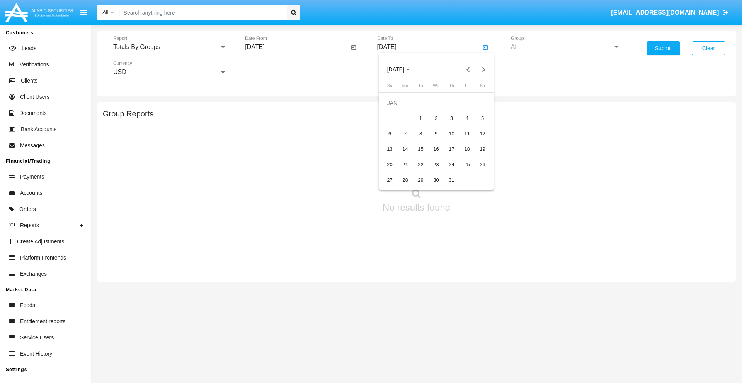
click at [420, 118] on div "1" at bounding box center [421, 119] width 14 height 14
type input "[DATE]"
click at [663, 48] on button "Submit" at bounding box center [663, 48] width 34 height 14
click at [170, 47] on span "Report" at bounding box center [166, 47] width 106 height 7
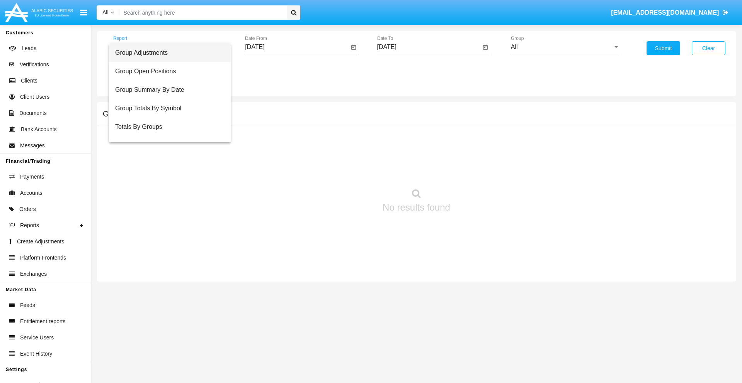
scroll to position [12, 0]
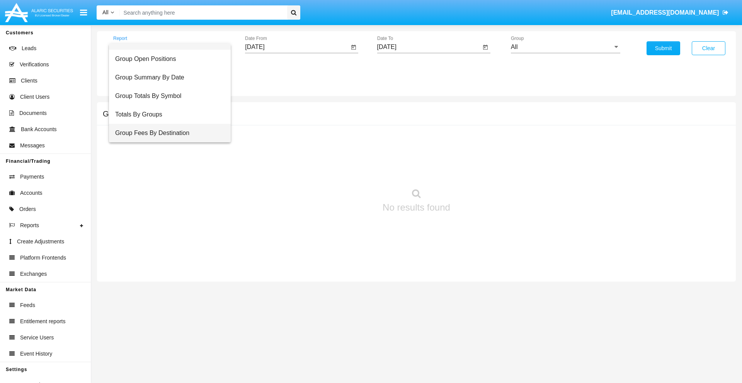
click at [166, 133] on span "Group Fees By Destination" at bounding box center [169, 133] width 109 height 19
click at [297, 47] on input "[DATE]" at bounding box center [297, 47] width 104 height 7
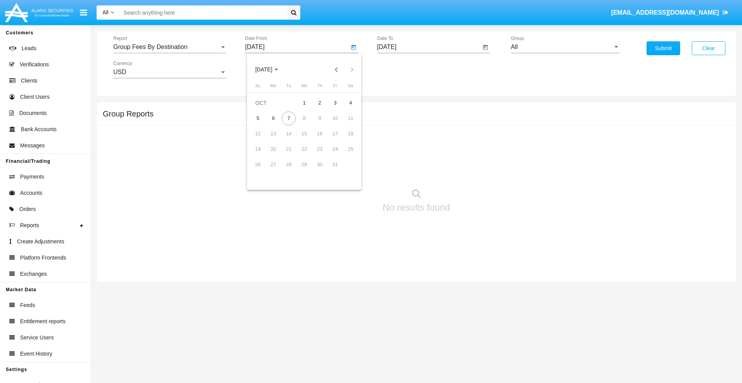
click at [270, 70] on span "[DATE]" at bounding box center [263, 70] width 17 height 6
click at [290, 155] on div "2019" at bounding box center [290, 155] width 24 height 14
click at [263, 109] on div "JAN" at bounding box center [263, 109] width 24 height 14
click at [288, 118] on div "1" at bounding box center [289, 119] width 14 height 14
type input "[DATE]"
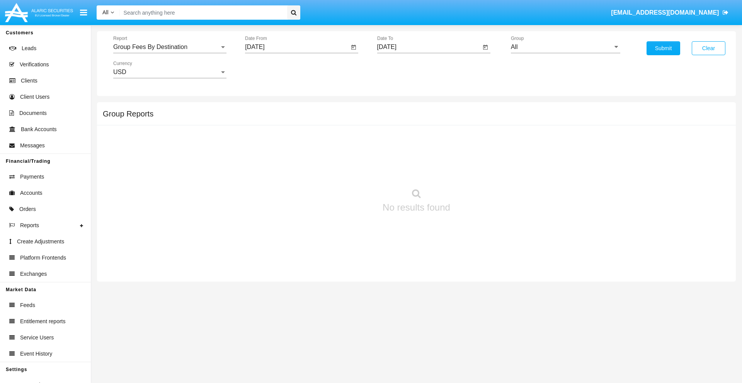
click at [428, 47] on input "[DATE]" at bounding box center [429, 47] width 104 height 7
click at [402, 70] on span "[DATE]" at bounding box center [395, 70] width 17 height 6
click at [422, 155] on div "2019" at bounding box center [422, 155] width 24 height 14
click at [395, 109] on div "JAN" at bounding box center [395, 109] width 24 height 14
click at [420, 118] on div "1" at bounding box center [421, 119] width 14 height 14
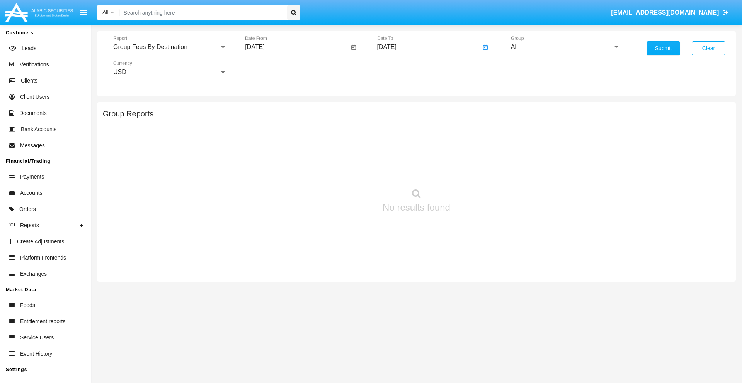
type input "01/01/19"
click at [565, 47] on input "All" at bounding box center [565, 47] width 109 height 7
click at [539, 149] on span "Company AQA" at bounding box center [539, 149] width 41 height 7
type input "Company AQA"
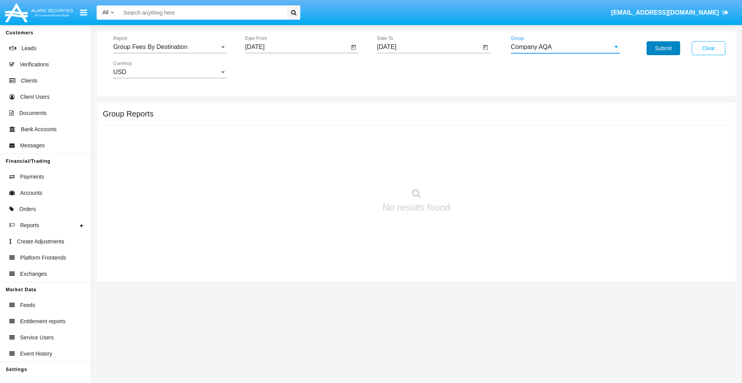
click at [663, 48] on button "Submit" at bounding box center [663, 48] width 34 height 14
click at [170, 47] on span "Report" at bounding box center [166, 47] width 106 height 7
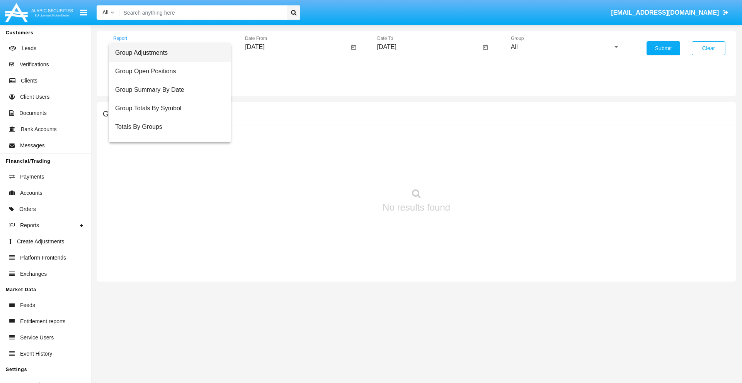
click at [166, 155] on span "Totals By Accounts" at bounding box center [169, 164] width 109 height 19
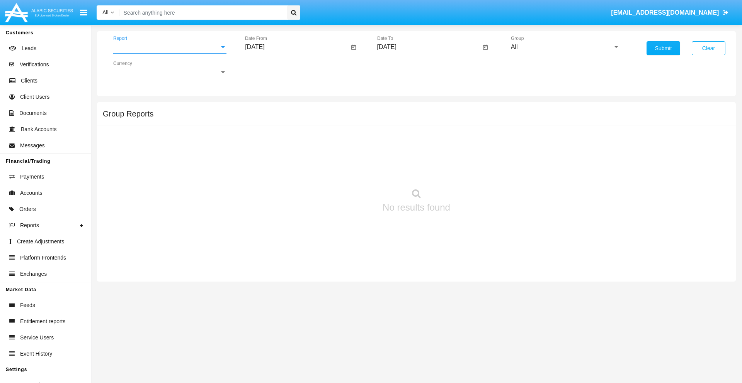
scroll to position [31, 0]
click at [297, 47] on input "[DATE]" at bounding box center [297, 47] width 104 height 7
click at [270, 70] on span "[DATE]" at bounding box center [263, 70] width 17 height 6
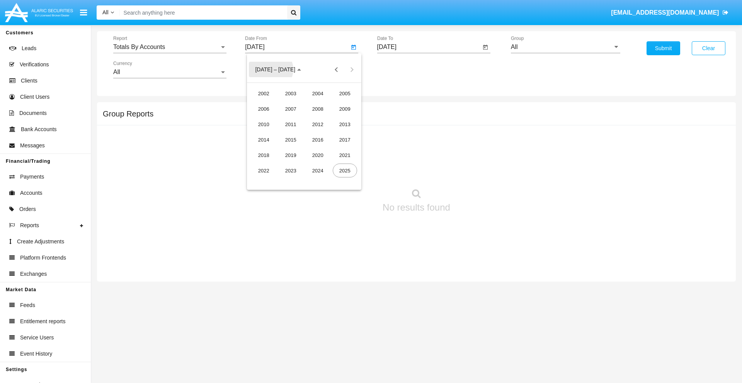
click at [290, 155] on div "2019" at bounding box center [290, 155] width 24 height 14
click at [263, 109] on div "JAN" at bounding box center [263, 109] width 24 height 14
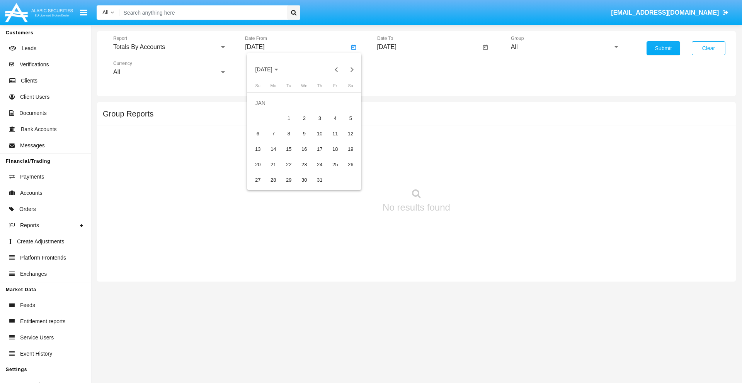
click at [288, 118] on div "1" at bounding box center [289, 119] width 14 height 14
type input "01/01/19"
click at [428, 47] on input "[DATE]" at bounding box center [429, 47] width 104 height 7
click at [402, 70] on span "OCT 2025" at bounding box center [395, 70] width 17 height 6
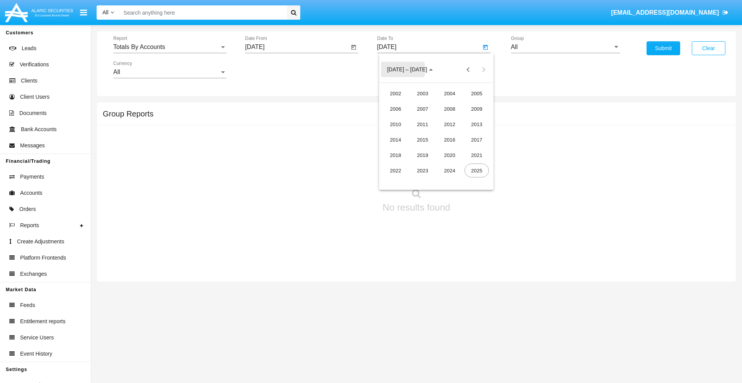
click at [422, 155] on div "2019" at bounding box center [422, 155] width 24 height 14
click at [395, 109] on div "JAN" at bounding box center [395, 109] width 24 height 14
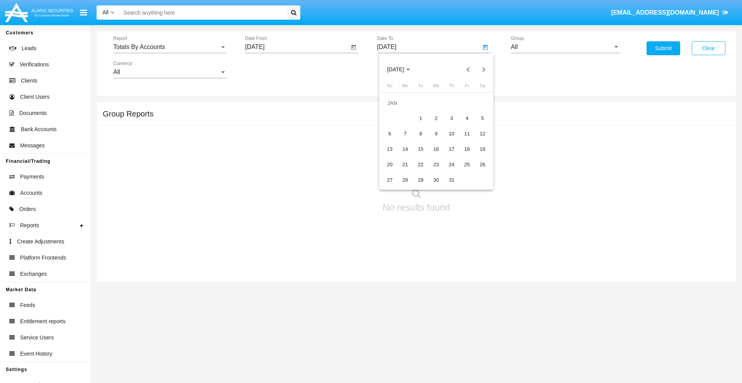
click at [420, 118] on div "1" at bounding box center [421, 119] width 14 height 14
type input "01/01/19"
click at [565, 47] on input "All" at bounding box center [565, 47] width 109 height 7
click at [539, 319] on span "Company AQA" at bounding box center [539, 322] width 41 height 7
type input "Company AQA"
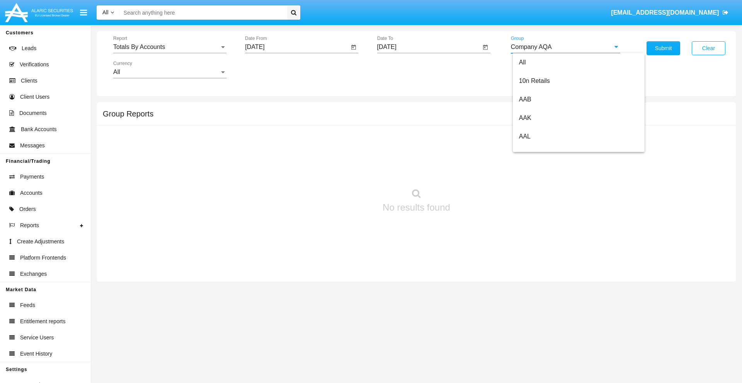
scroll to position [0, 0]
click at [663, 48] on button "Submit" at bounding box center [663, 48] width 34 height 14
click at [170, 47] on span "Report" at bounding box center [166, 47] width 106 height 7
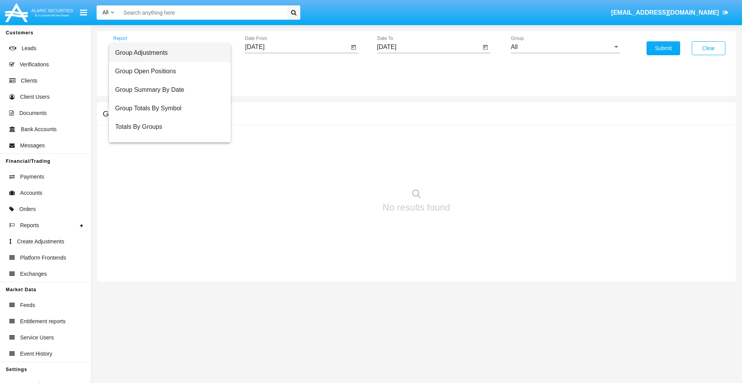
click at [166, 53] on span "Group Adjustments" at bounding box center [169, 53] width 109 height 19
click at [297, 47] on input "[DATE]" at bounding box center [297, 47] width 104 height 7
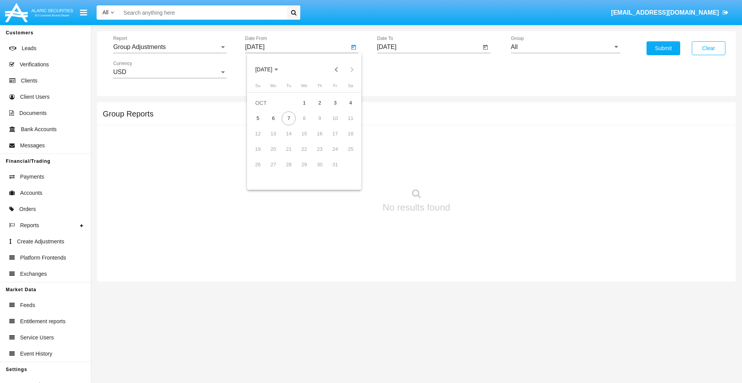
click at [270, 70] on span "[DATE]" at bounding box center [263, 70] width 17 height 6
click at [344, 171] on div "2025" at bounding box center [345, 171] width 24 height 14
click at [317, 124] on div "[DATE]" at bounding box center [317, 124] width 24 height 14
click at [273, 134] on div "7" at bounding box center [273, 134] width 14 height 14
type input "07/07/25"
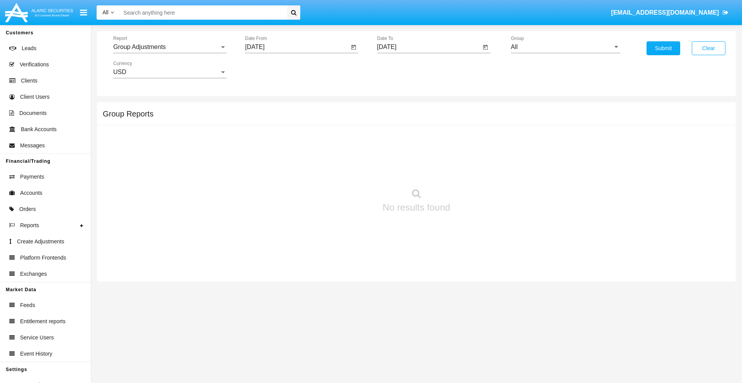
click at [428, 47] on input "[DATE]" at bounding box center [429, 47] width 104 height 7
click at [402, 70] on span "[DATE]" at bounding box center [395, 70] width 17 height 6
click at [476, 171] on div "2025" at bounding box center [476, 171] width 24 height 14
click at [422, 140] on div "OCT" at bounding box center [422, 140] width 24 height 14
click at [420, 118] on div "7" at bounding box center [421, 119] width 14 height 14
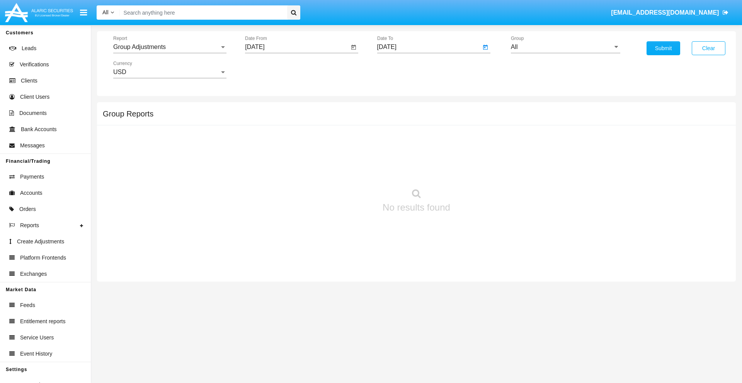
type input "[DATE]"
click at [565, 47] on input "All" at bounding box center [565, 47] width 109 height 7
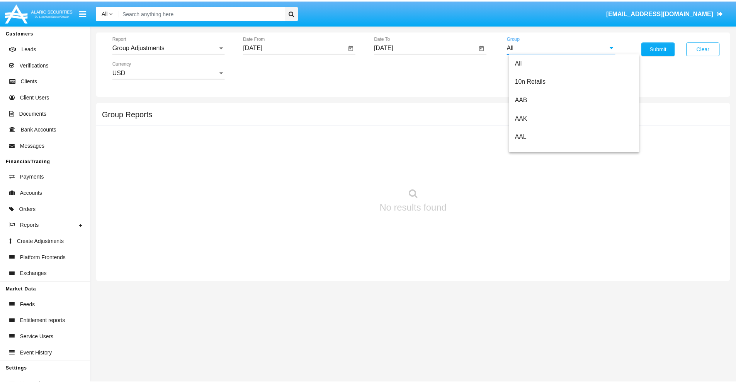
scroll to position [173, 0]
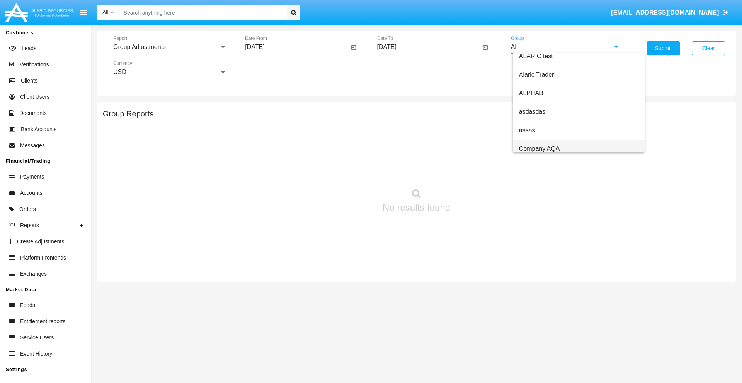
click at [539, 149] on span "Company AQA" at bounding box center [539, 149] width 41 height 7
type input "Company AQA"
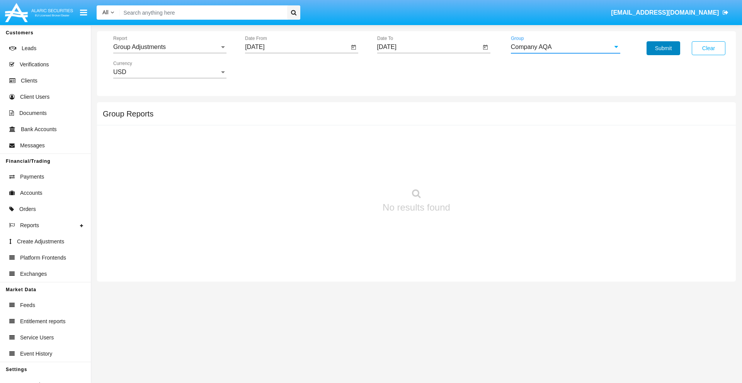
click at [663, 48] on button "Submit" at bounding box center [663, 48] width 34 height 14
click at [170, 47] on span "Report" at bounding box center [166, 47] width 106 height 7
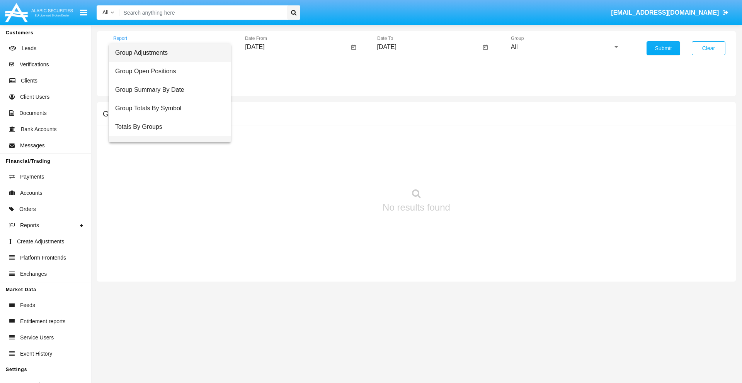
click at [166, 136] on span "Group Fees By Destination" at bounding box center [169, 145] width 109 height 19
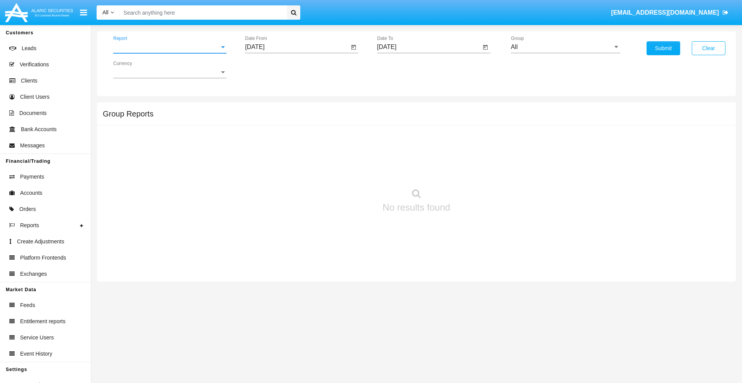
scroll to position [12, 0]
click at [297, 47] on input "[DATE]" at bounding box center [297, 47] width 104 height 7
click at [270, 70] on span "[DATE]" at bounding box center [263, 70] width 17 height 6
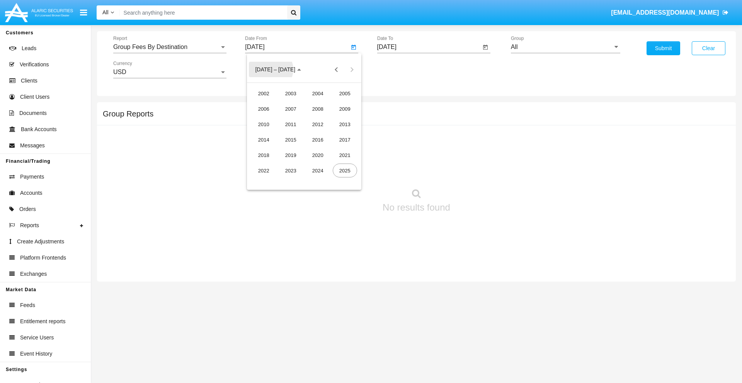
click at [344, 171] on div "2025" at bounding box center [345, 171] width 24 height 14
click at [344, 124] on div "AUG" at bounding box center [345, 124] width 24 height 14
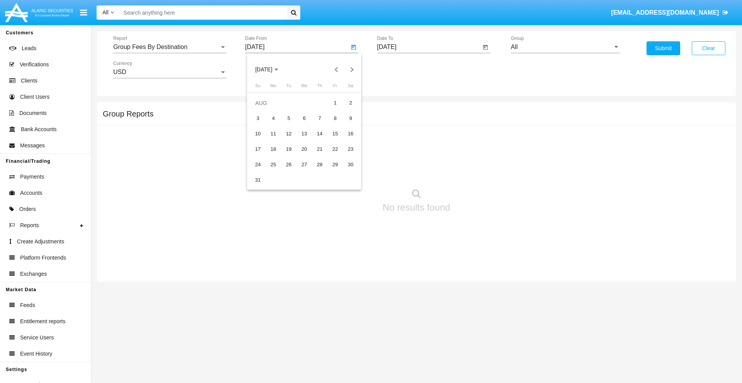
click at [319, 118] on div "7" at bounding box center [319, 119] width 14 height 14
type input "[DATE]"
click at [428, 47] on input "[DATE]" at bounding box center [429, 47] width 104 height 7
click at [402, 70] on span "[DATE]" at bounding box center [395, 70] width 17 height 6
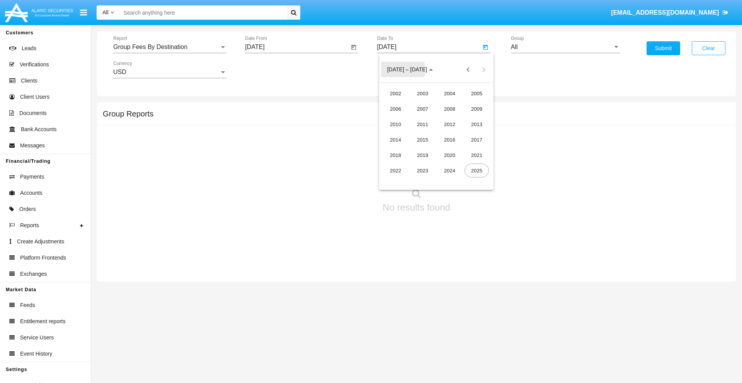
click at [476, 171] on div "2025" at bounding box center [476, 171] width 24 height 14
click at [422, 140] on div "OCT" at bounding box center [422, 140] width 24 height 14
click at [420, 118] on div "7" at bounding box center [421, 119] width 14 height 14
type input "[DATE]"
click at [565, 47] on input "All" at bounding box center [565, 47] width 109 height 7
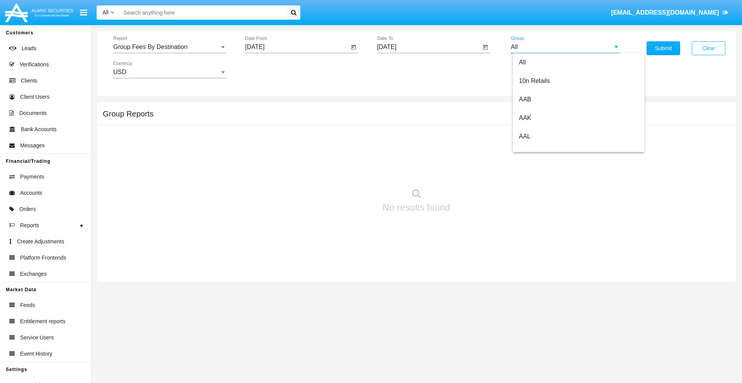
scroll to position [414, 0]
click at [543, 149] on span "Hammer Web Lite" at bounding box center [544, 149] width 50 height 7
type input "Hammer Web Lite"
click at [663, 48] on button "Submit" at bounding box center [663, 48] width 34 height 14
click at [170, 47] on span "Report" at bounding box center [166, 47] width 106 height 7
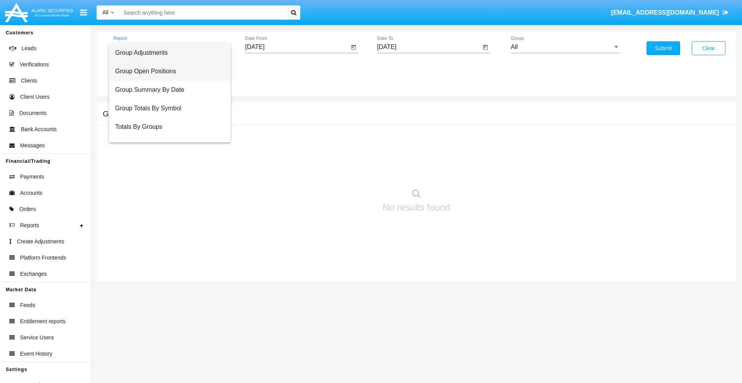
click at [166, 71] on span "Group Open Positions" at bounding box center [169, 71] width 109 height 19
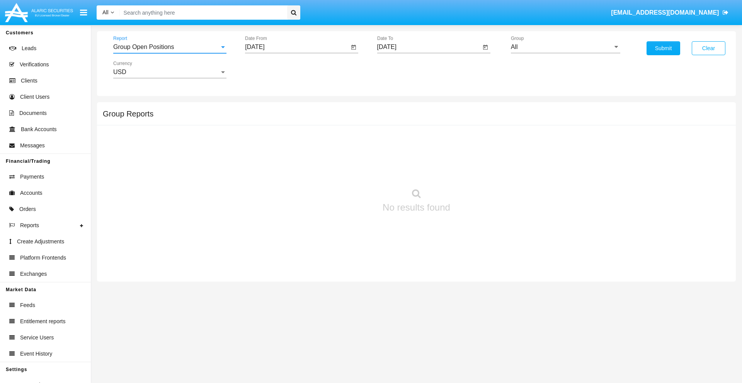
click at [297, 47] on input "[DATE]" at bounding box center [297, 47] width 104 height 7
click at [270, 70] on span "[DATE]" at bounding box center [263, 70] width 17 height 6
click at [344, 171] on div "2025" at bounding box center [345, 171] width 24 height 14
click at [263, 140] on div "SEP" at bounding box center [263, 140] width 24 height 14
click at [258, 134] on div "7" at bounding box center [258, 134] width 14 height 14
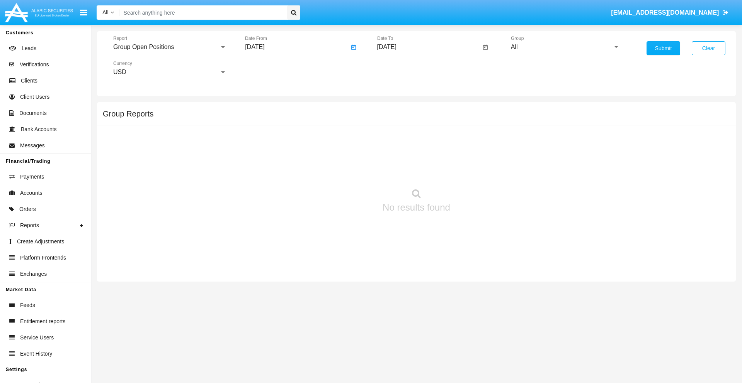
type input "[DATE]"
click at [428, 47] on input "[DATE]" at bounding box center [429, 47] width 104 height 7
click at [402, 70] on span "[DATE]" at bounding box center [395, 70] width 17 height 6
click at [476, 171] on div "2025" at bounding box center [476, 171] width 24 height 14
click at [422, 140] on div "OCT" at bounding box center [422, 140] width 24 height 14
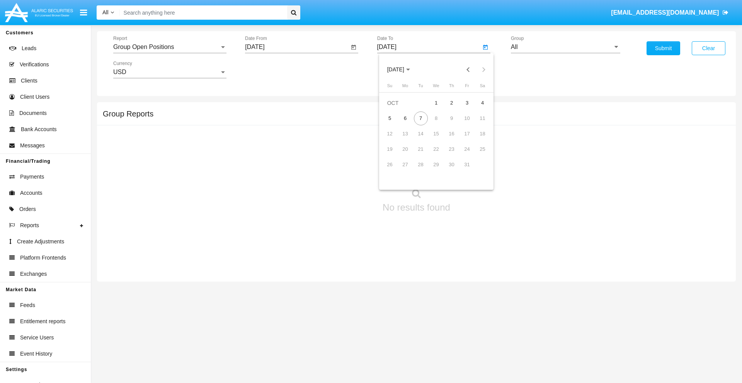
click at [420, 118] on div "7" at bounding box center [421, 119] width 14 height 14
type input "[DATE]"
click at [565, 47] on input "All" at bounding box center [565, 47] width 109 height 7
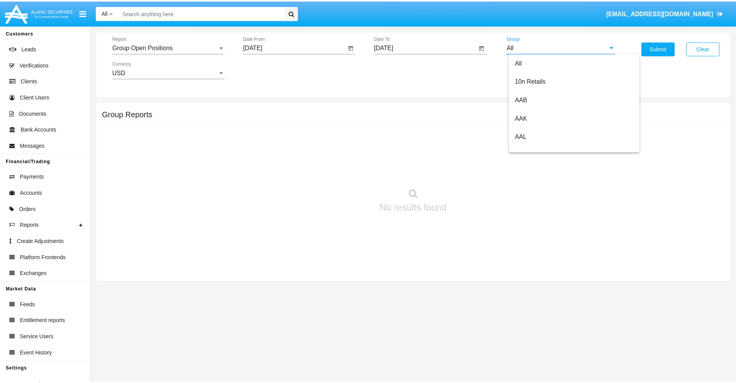
scroll to position [414, 0]
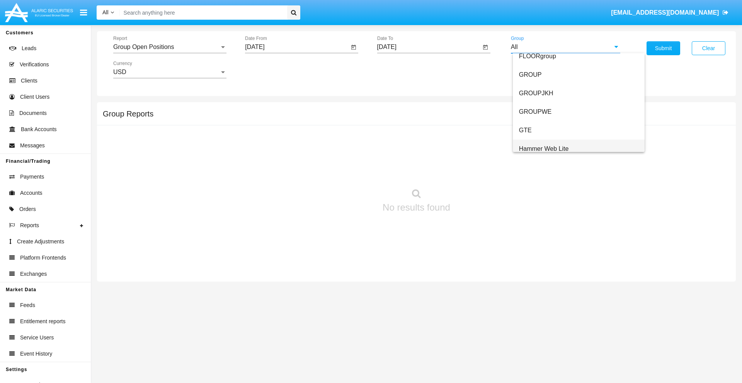
click at [543, 149] on span "Hammer Web Lite" at bounding box center [544, 149] width 50 height 7
type input "Hammer Web Lite"
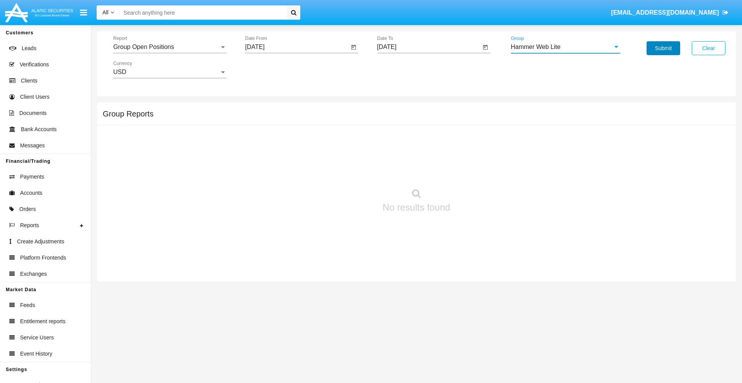
click at [663, 48] on button "Submit" at bounding box center [663, 48] width 34 height 14
click at [170, 47] on span "Report" at bounding box center [166, 47] width 106 height 7
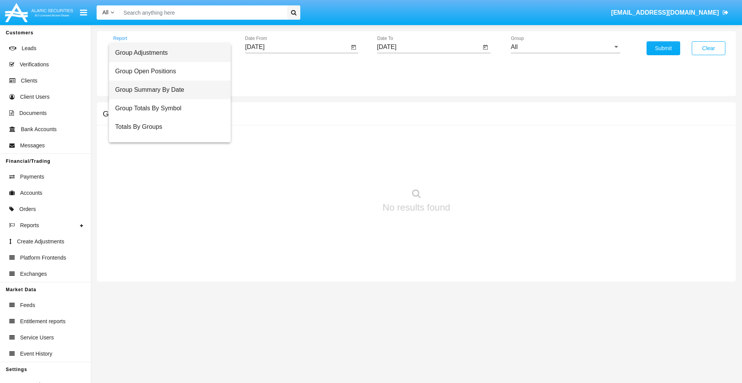
click at [166, 90] on span "Group Summary By Date" at bounding box center [169, 90] width 109 height 19
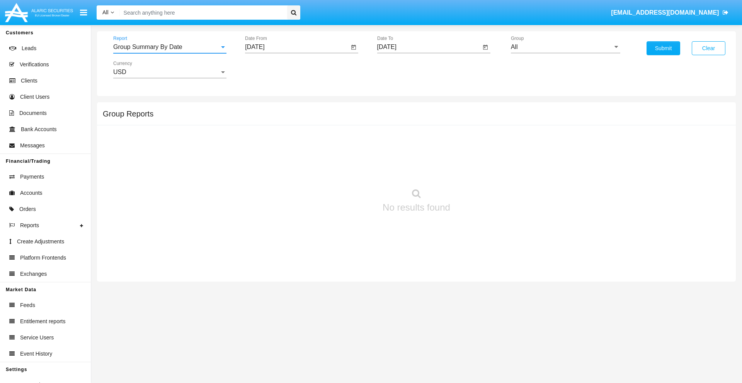
click at [297, 47] on input "[DATE]" at bounding box center [297, 47] width 104 height 7
click at [270, 70] on span "[DATE]" at bounding box center [263, 70] width 17 height 6
click at [344, 171] on div "2025" at bounding box center [345, 171] width 24 height 14
click at [263, 140] on div "SEP" at bounding box center [263, 140] width 24 height 14
click at [258, 134] on div "7" at bounding box center [258, 134] width 14 height 14
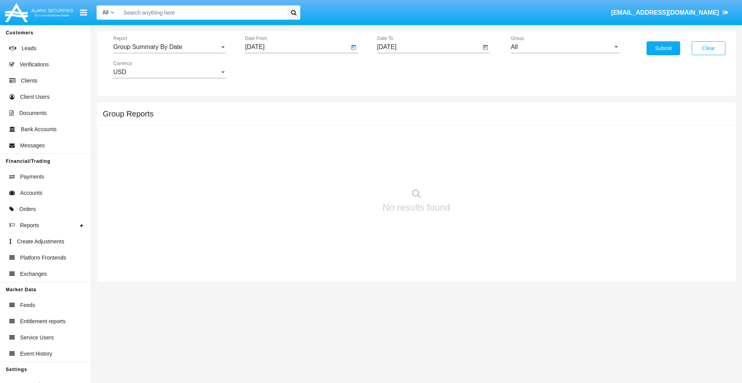
type input "[DATE]"
click at [428, 47] on input "[DATE]" at bounding box center [429, 47] width 104 height 7
click at [402, 70] on span "[DATE]" at bounding box center [395, 70] width 17 height 6
click at [476, 171] on div "2025" at bounding box center [476, 171] width 24 height 14
click at [422, 140] on div "OCT" at bounding box center [422, 140] width 24 height 14
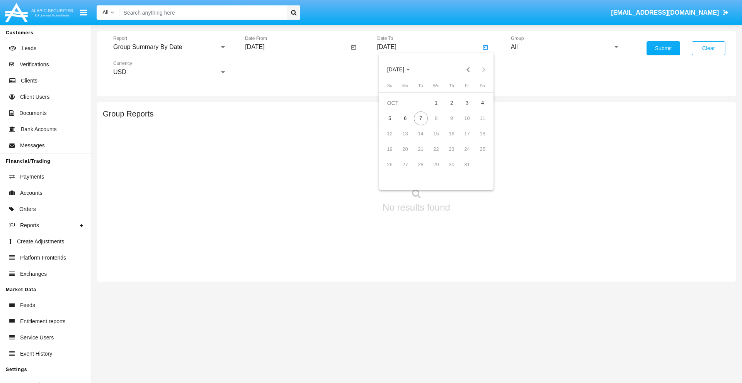
click at [420, 118] on div "7" at bounding box center [421, 119] width 14 height 14
type input "[DATE]"
click at [565, 47] on input "All" at bounding box center [565, 47] width 109 height 7
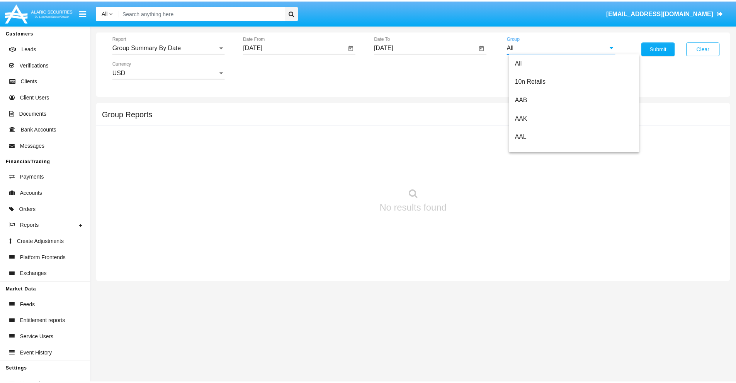
scroll to position [414, 0]
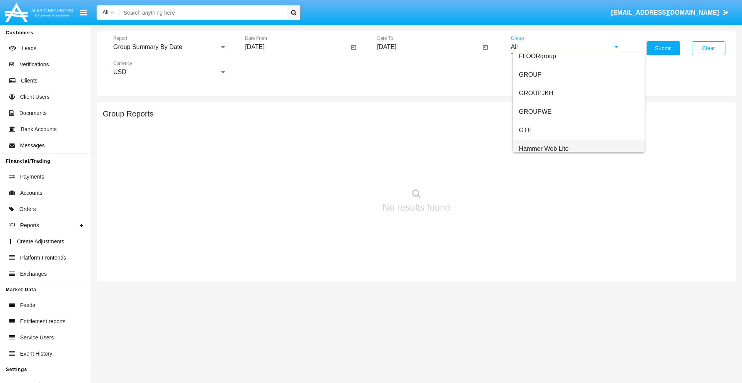
click at [543, 149] on span "Hammer Web Lite" at bounding box center [544, 149] width 50 height 7
type input "Hammer Web Lite"
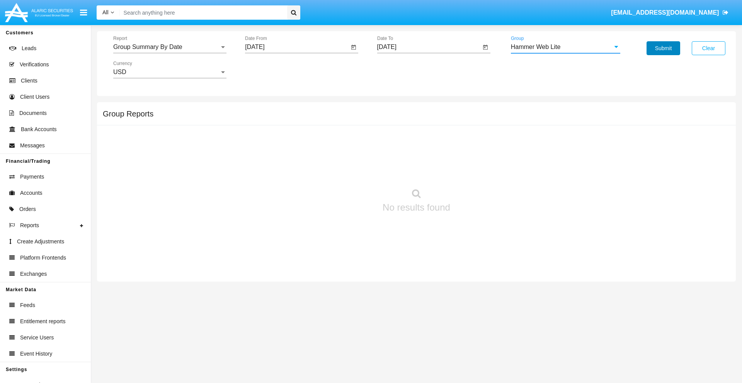
click at [663, 48] on button "Submit" at bounding box center [663, 48] width 34 height 14
click at [170, 47] on span "Report" at bounding box center [166, 47] width 106 height 7
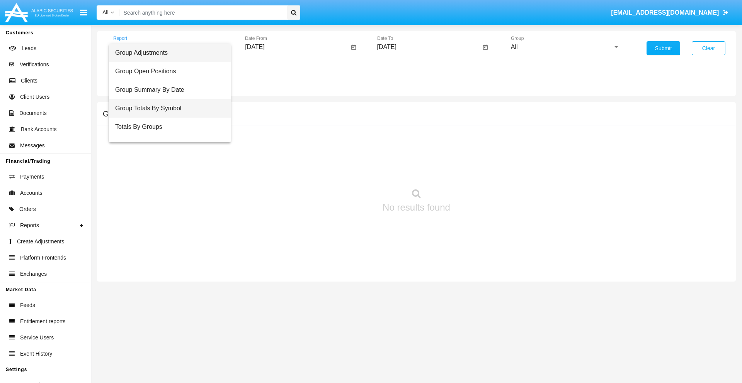
click at [166, 109] on span "Group Totals By Symbol" at bounding box center [169, 108] width 109 height 19
click at [297, 47] on input "[DATE]" at bounding box center [297, 47] width 104 height 7
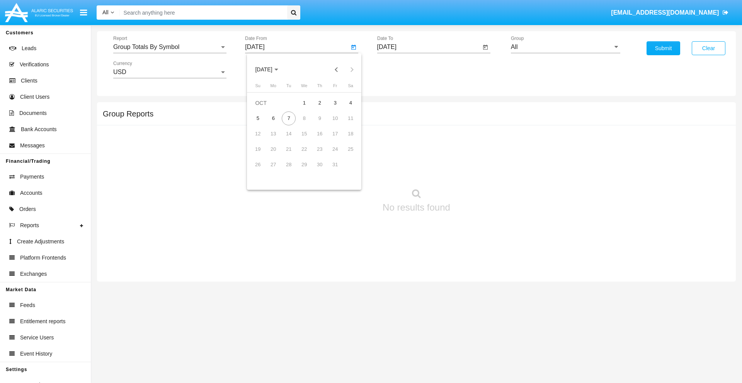
click at [270, 70] on span "[DATE]" at bounding box center [263, 70] width 17 height 6
click at [344, 171] on div "2025" at bounding box center [345, 171] width 24 height 14
click at [263, 140] on div "SEP" at bounding box center [263, 140] width 24 height 14
click at [258, 134] on div "7" at bounding box center [258, 134] width 14 height 14
type input "[DATE]"
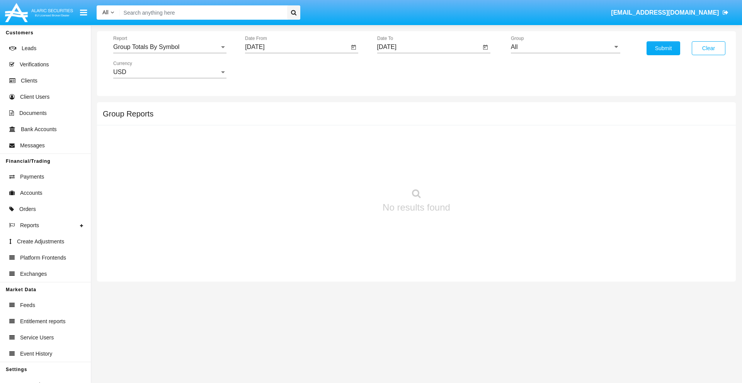
click at [428, 47] on input "[DATE]" at bounding box center [429, 47] width 104 height 7
click at [402, 70] on span "[DATE]" at bounding box center [395, 70] width 17 height 6
click at [476, 171] on div "2025" at bounding box center [476, 171] width 24 height 14
click at [422, 140] on div "OCT" at bounding box center [422, 140] width 24 height 14
click at [420, 118] on div "7" at bounding box center [421, 119] width 14 height 14
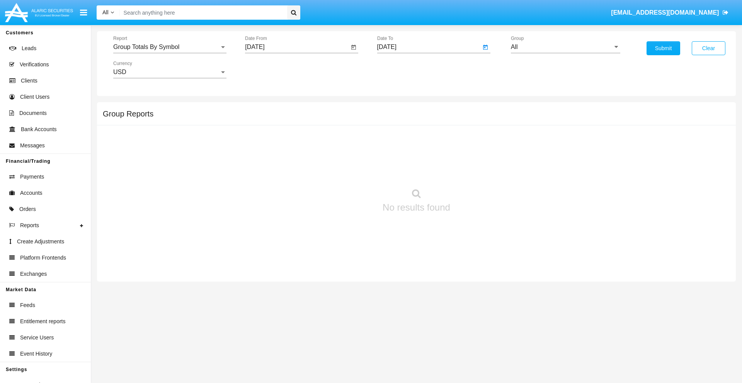
type input "[DATE]"
click at [565, 47] on input "All" at bounding box center [565, 47] width 109 height 7
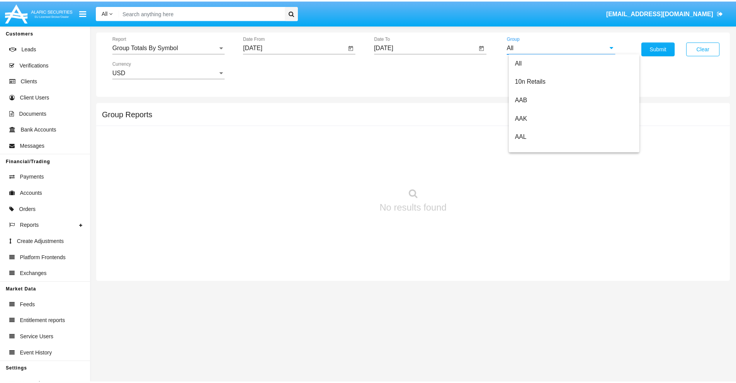
scroll to position [414, 0]
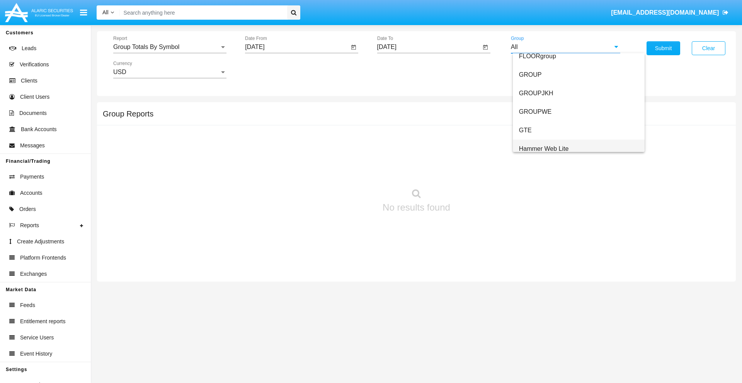
click at [543, 149] on span "Hammer Web Lite" at bounding box center [544, 149] width 50 height 7
type input "Hammer Web Lite"
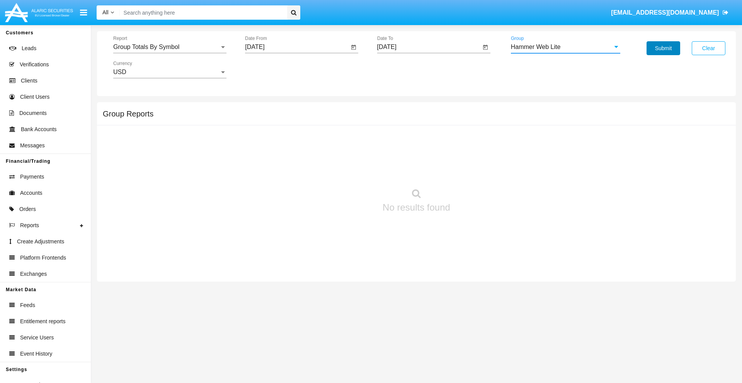
click at [663, 48] on button "Submit" at bounding box center [663, 48] width 34 height 14
click at [170, 47] on span "Report" at bounding box center [166, 47] width 106 height 7
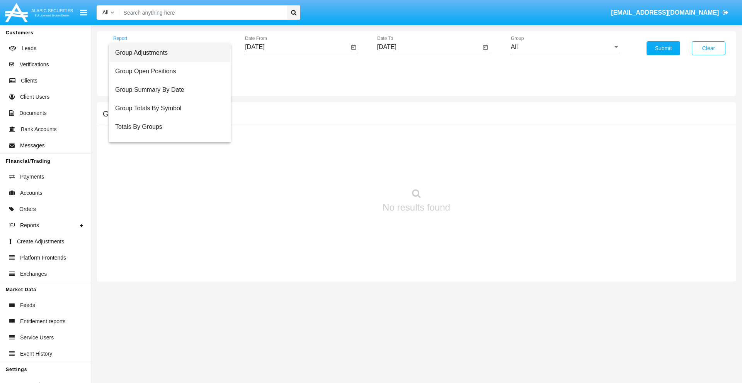
scroll to position [31, 0]
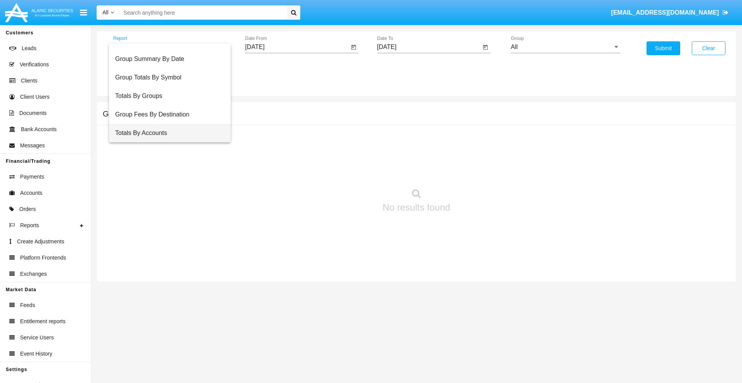
click at [166, 133] on span "Totals By Accounts" at bounding box center [169, 133] width 109 height 19
click at [297, 47] on input "[DATE]" at bounding box center [297, 47] width 104 height 7
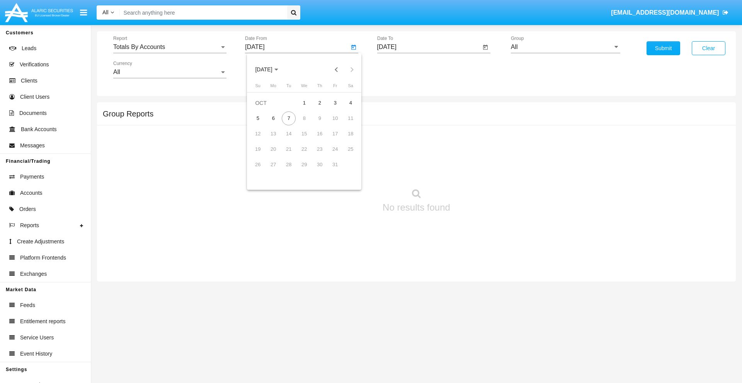
click at [270, 70] on span "OCT 2025" at bounding box center [263, 70] width 17 height 6
click at [344, 171] on div "2025" at bounding box center [345, 171] width 24 height 14
click at [263, 140] on div "SEP" at bounding box center [263, 140] width 24 height 14
click at [273, 165] on div "22" at bounding box center [273, 165] width 14 height 14
type input "09/22/25"
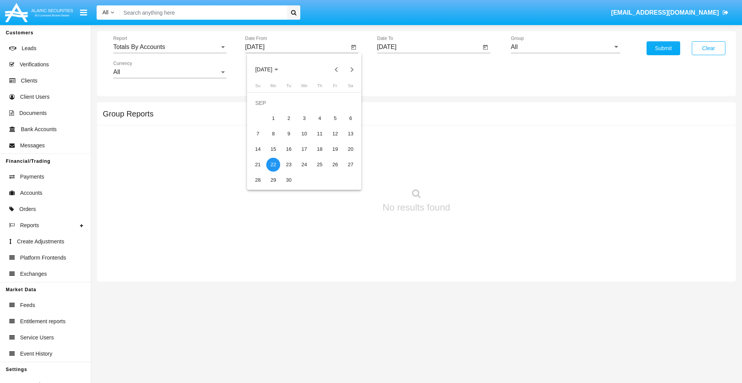
click at [428, 47] on input "[DATE]" at bounding box center [429, 47] width 104 height 7
click at [402, 70] on span "OCT 2025" at bounding box center [395, 70] width 17 height 6
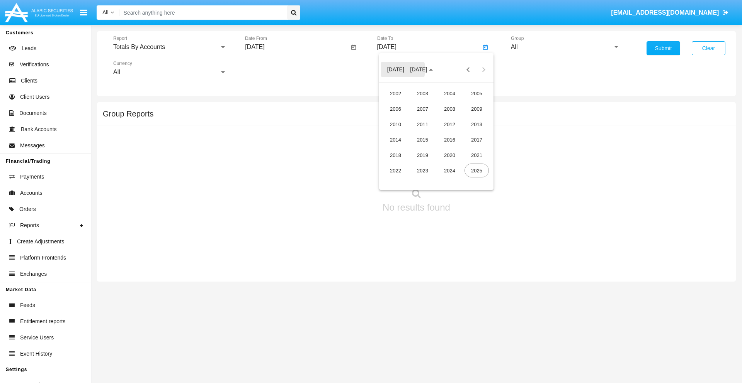
click at [476, 171] on div "2025" at bounding box center [476, 171] width 24 height 14
click at [422, 140] on div "OCT" at bounding box center [422, 140] width 24 height 14
click at [420, 118] on div "7" at bounding box center [421, 119] width 14 height 14
type input "10/07/25"
click at [565, 47] on input "All" at bounding box center [565, 47] width 109 height 7
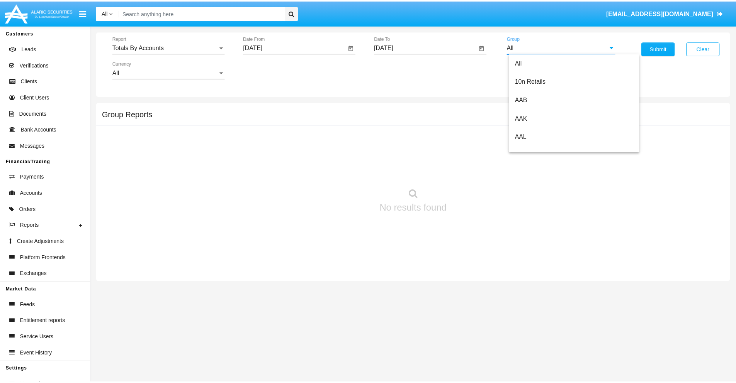
scroll to position [414, 0]
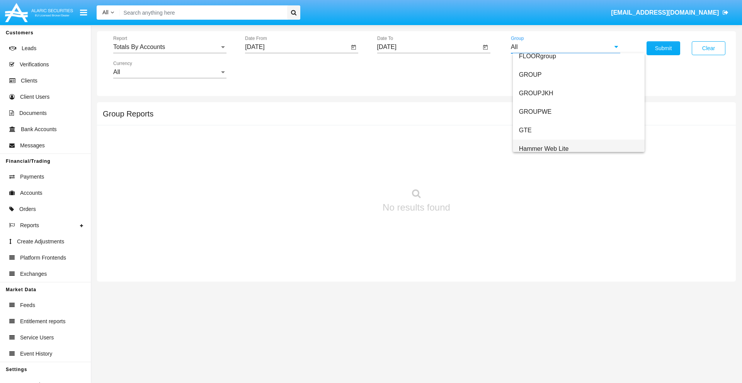
click at [543, 149] on span "Hammer Web Lite" at bounding box center [544, 149] width 50 height 7
type input "Hammer Web Lite"
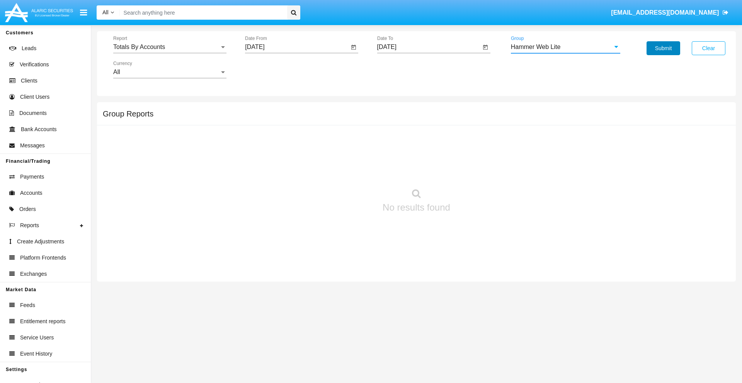
click at [663, 48] on button "Submit" at bounding box center [663, 48] width 34 height 14
click at [170, 47] on span "Report" at bounding box center [166, 47] width 106 height 7
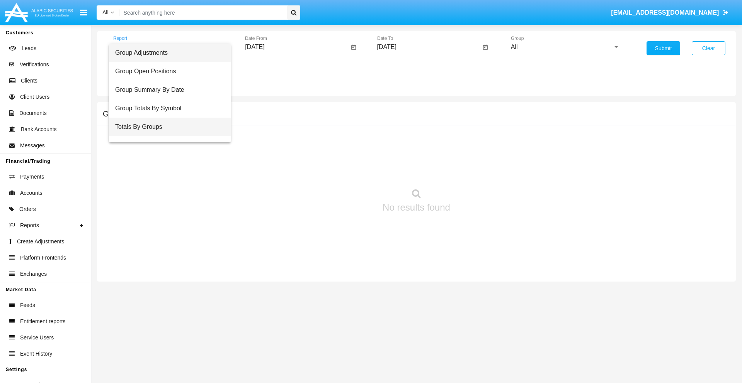
click at [166, 127] on span "Totals By Groups" at bounding box center [169, 127] width 109 height 19
click at [297, 47] on input "[DATE]" at bounding box center [297, 47] width 104 height 7
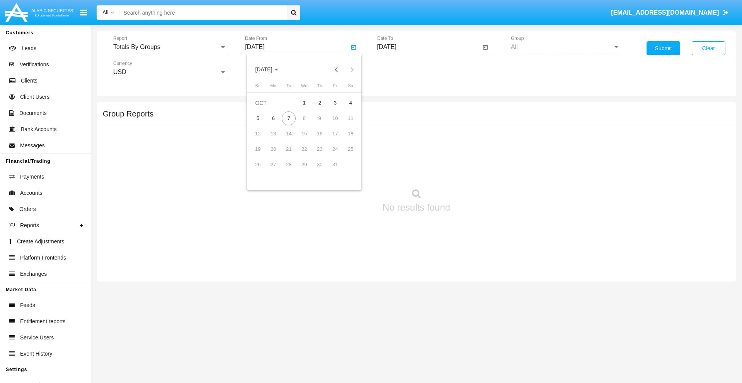
click at [270, 70] on span "OCT 2025" at bounding box center [263, 70] width 17 height 6
click at [344, 171] on div "2025" at bounding box center [345, 171] width 24 height 14
click at [263, 140] on div "SEP" at bounding box center [263, 140] width 24 height 14
click at [273, 165] on div "22" at bounding box center [273, 165] width 14 height 14
type input "09/22/25"
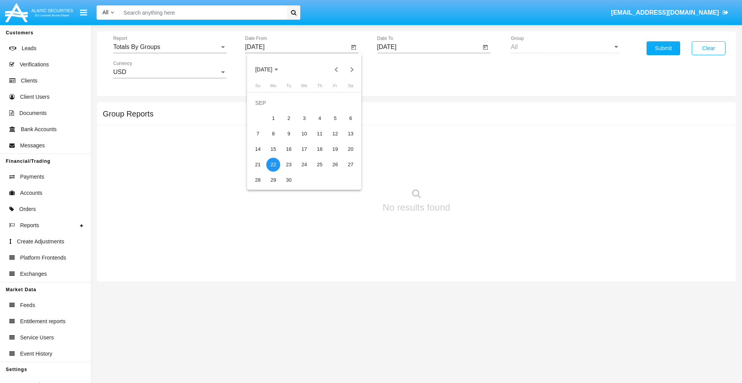
click at [428, 47] on input "[DATE]" at bounding box center [429, 47] width 104 height 7
click at [402, 70] on span "OCT 2025" at bounding box center [395, 70] width 17 height 6
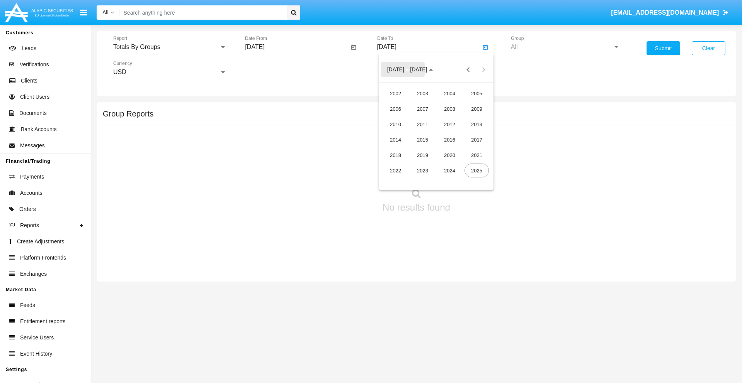
click at [476, 171] on div "2025" at bounding box center [476, 171] width 24 height 14
click at [422, 140] on div "OCT" at bounding box center [422, 140] width 24 height 14
click at [420, 118] on div "7" at bounding box center [421, 119] width 14 height 14
type input "[DATE]"
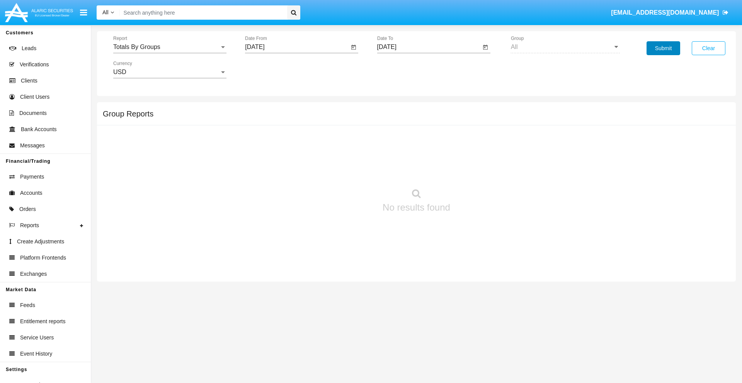
click at [663, 48] on button "Submit" at bounding box center [663, 48] width 34 height 14
click at [170, 47] on span "Report" at bounding box center [166, 47] width 106 height 7
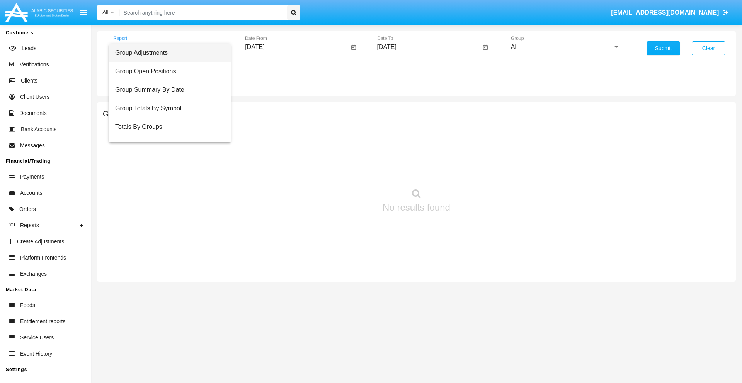
click at [166, 53] on span "Group Adjustments" at bounding box center [169, 53] width 109 height 19
click at [565, 47] on input "All" at bounding box center [565, 47] width 109 height 7
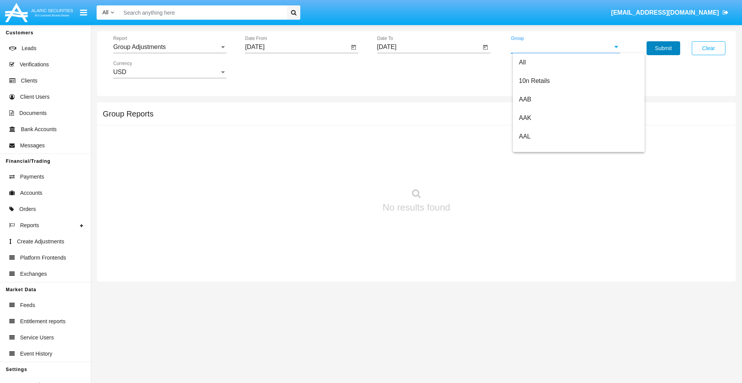
click at [663, 48] on button "Submit" at bounding box center [663, 48] width 34 height 14
click at [170, 47] on span "Report" at bounding box center [166, 47] width 106 height 7
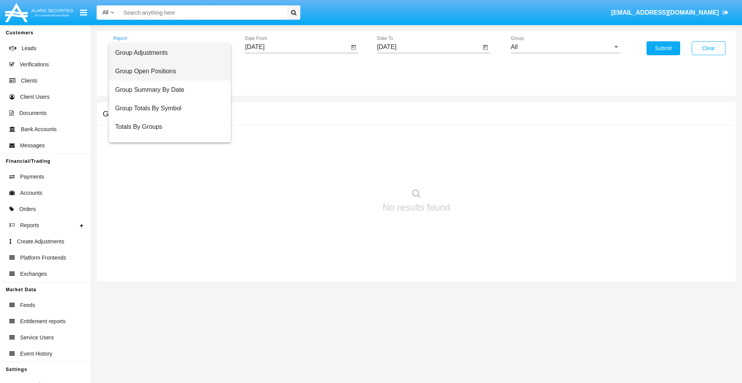
click at [166, 71] on span "Group Open Positions" at bounding box center [169, 71] width 109 height 19
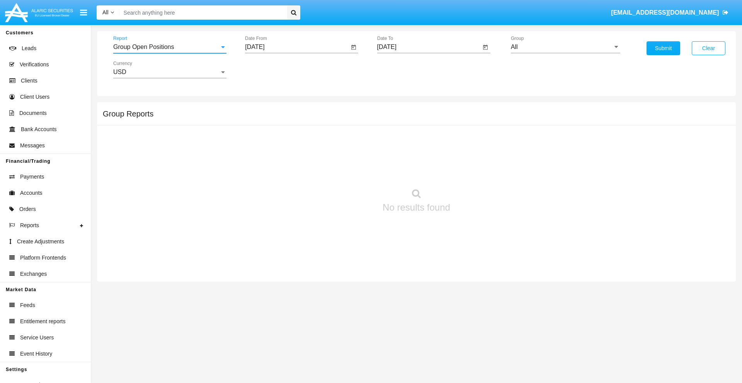
click at [565, 47] on input "All" at bounding box center [565, 47] width 109 height 7
click at [663, 48] on button "Submit" at bounding box center [663, 48] width 34 height 14
click at [170, 47] on span "Report" at bounding box center [166, 47] width 106 height 7
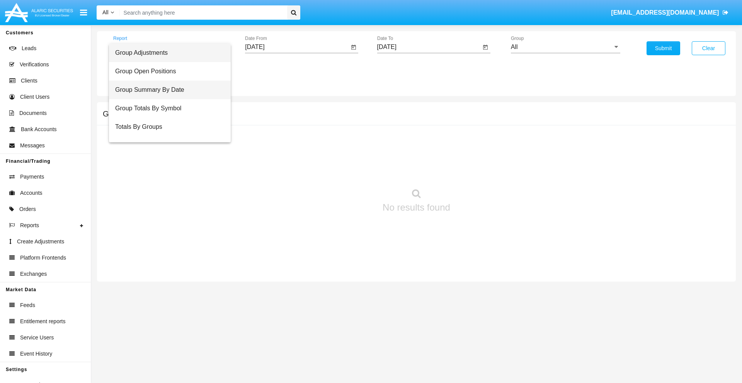
click at [166, 90] on span "Group Summary By Date" at bounding box center [169, 90] width 109 height 19
click at [565, 47] on input "All" at bounding box center [565, 47] width 109 height 7
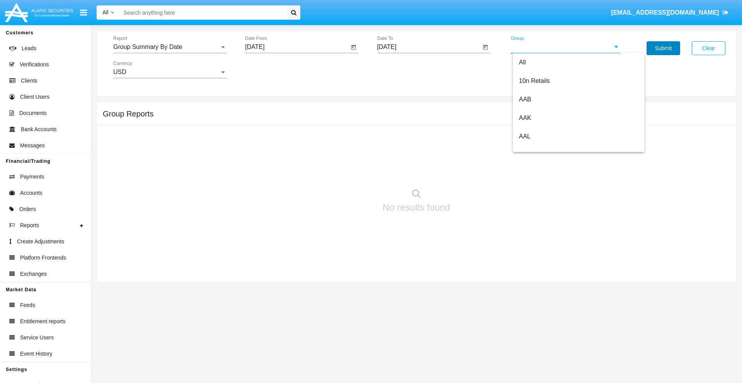
click at [663, 48] on button "Submit" at bounding box center [663, 48] width 34 height 14
click at [170, 47] on span "Report" at bounding box center [166, 47] width 106 height 7
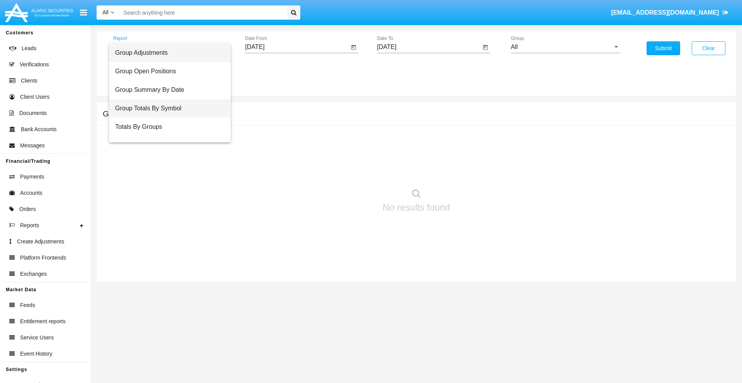
click at [166, 109] on span "Group Totals By Symbol" at bounding box center [169, 108] width 109 height 19
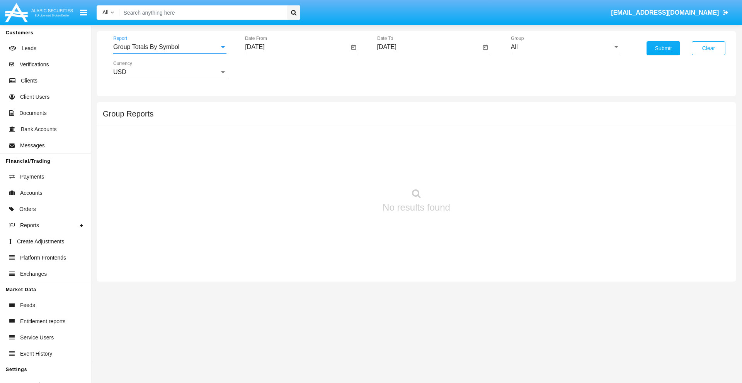
click at [565, 47] on input "All" at bounding box center [565, 47] width 109 height 7
click at [663, 48] on button "Submit" at bounding box center [663, 48] width 34 height 14
click at [170, 47] on span "Report" at bounding box center [166, 47] width 106 height 7
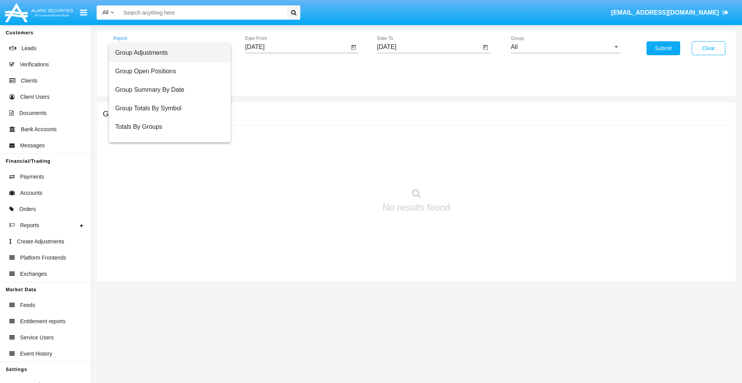
scroll to position [12, 0]
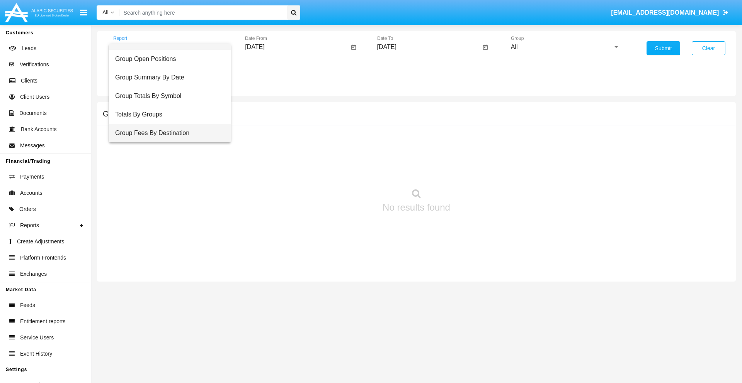
click at [166, 133] on span "Group Fees By Destination" at bounding box center [169, 133] width 109 height 19
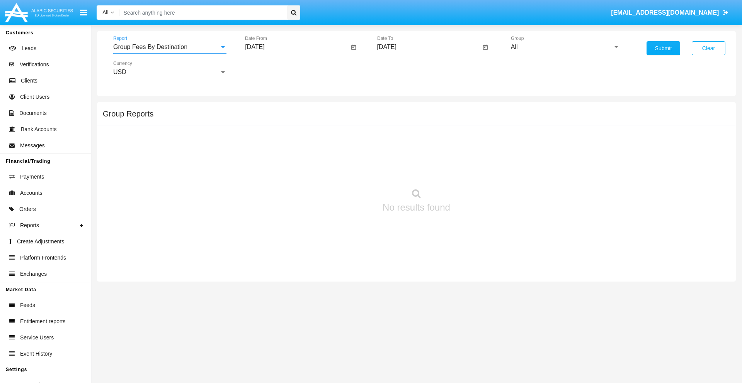
click at [565, 47] on input "All" at bounding box center [565, 47] width 109 height 7
click at [663, 48] on button "Submit" at bounding box center [663, 48] width 34 height 14
